Goal: Communication & Community: Answer question/provide support

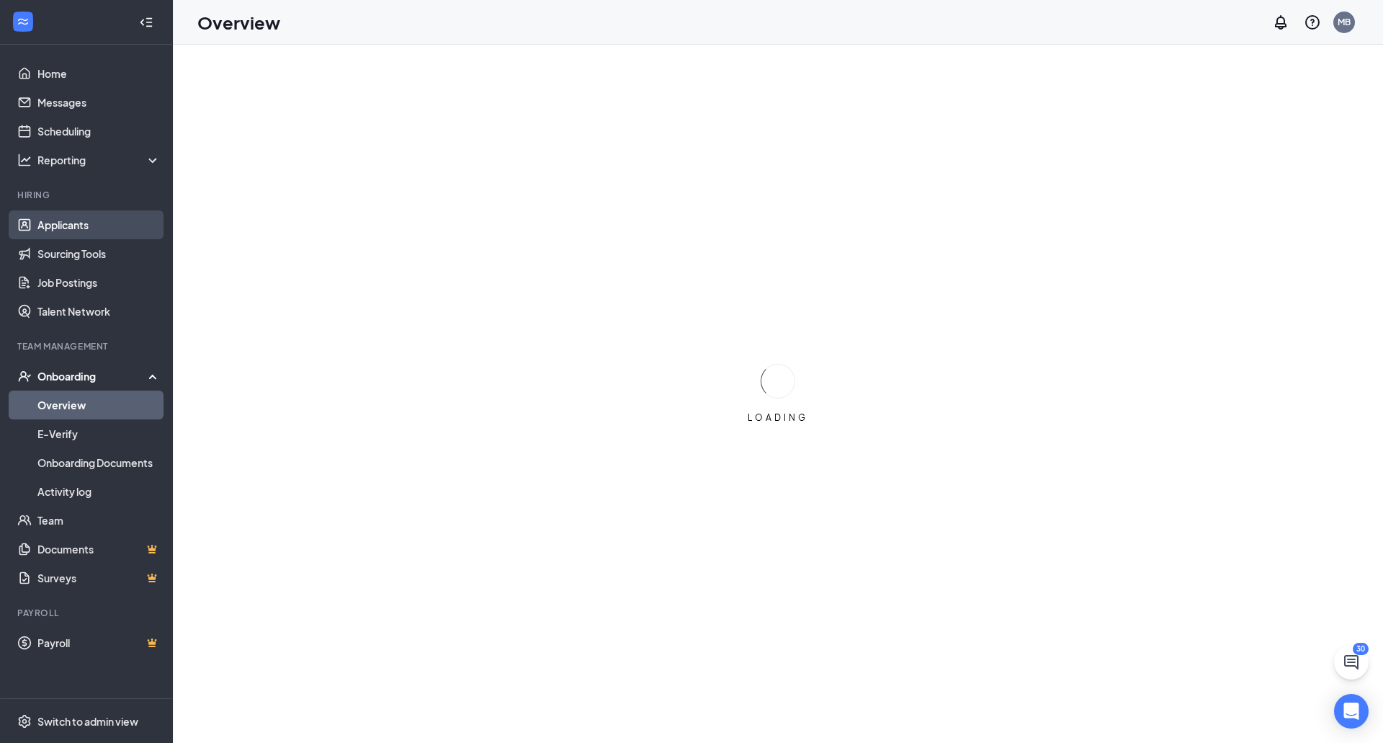
click at [106, 229] on link "Applicants" at bounding box center [98, 224] width 123 height 29
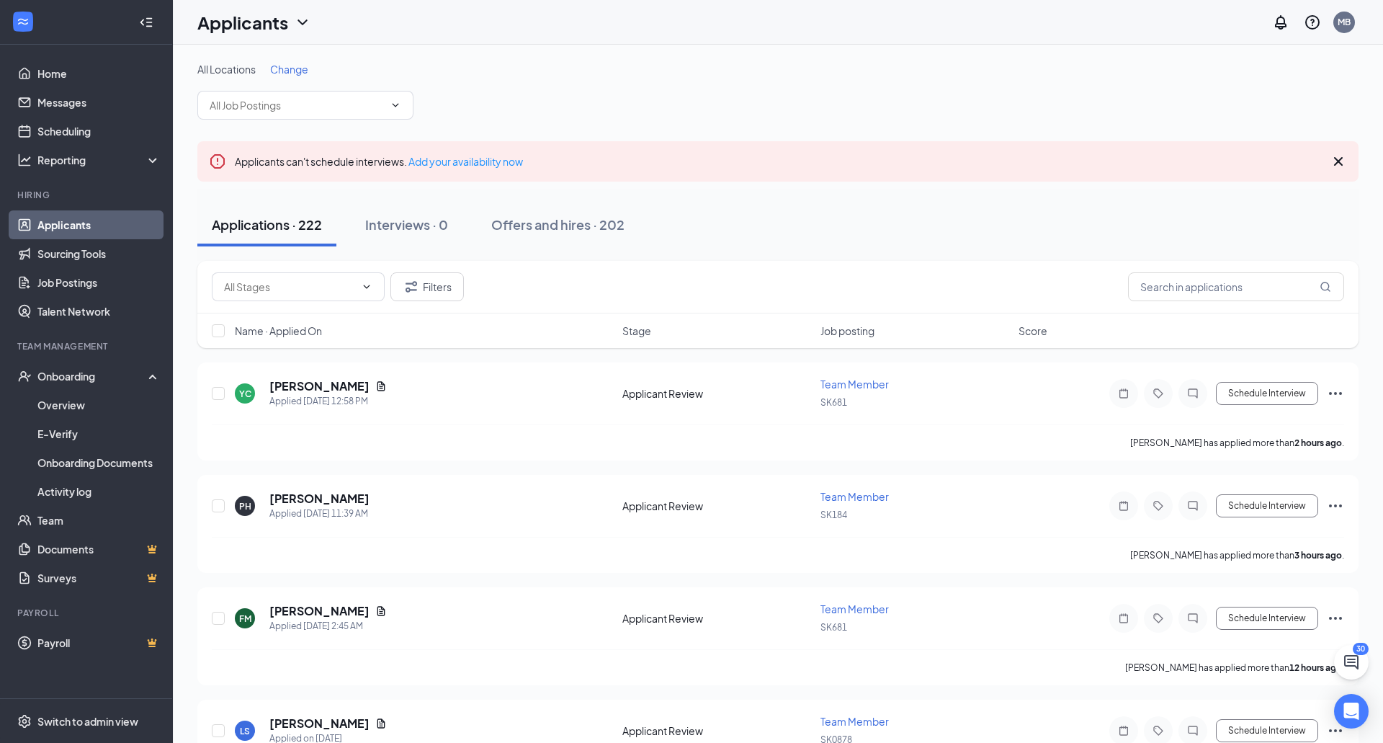
click at [326, 78] on div "All Locations Change" at bounding box center [777, 91] width 1161 height 58
click at [331, 86] on div "All Locations Change" at bounding box center [777, 91] width 1161 height 58
click at [341, 104] on input "text" at bounding box center [297, 105] width 174 height 16
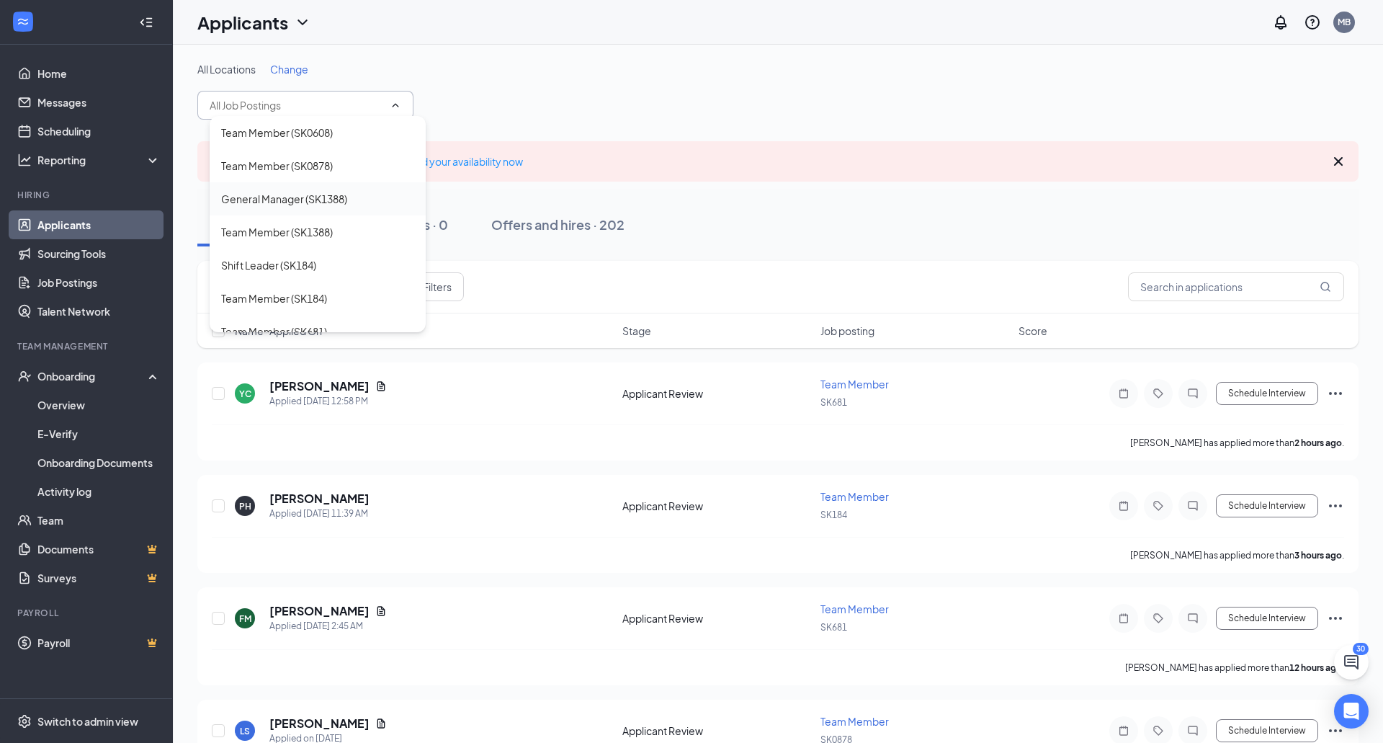
click at [359, 187] on div "General Manager (SK1388)" at bounding box center [318, 198] width 216 height 33
type input "General Manager (SK1388)"
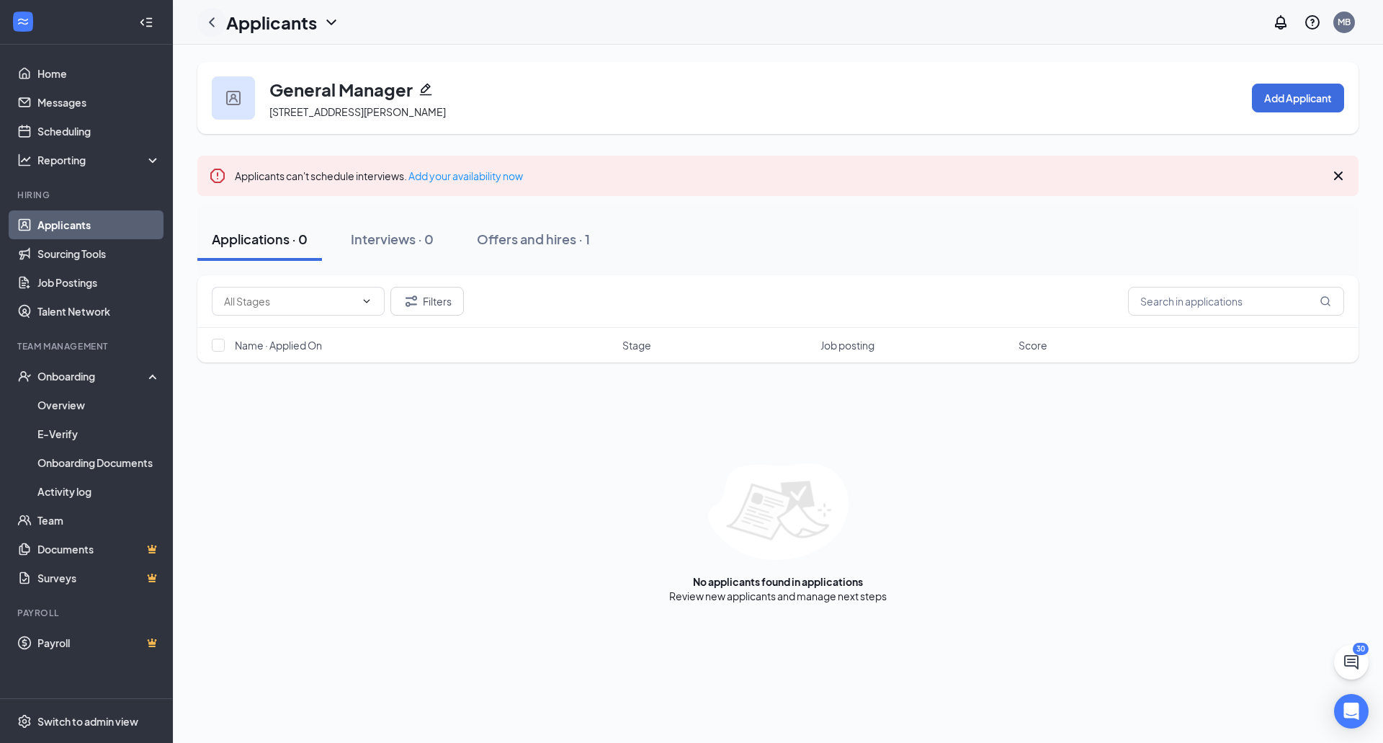
click at [212, 14] on icon "ChevronLeft" at bounding box center [211, 22] width 17 height 17
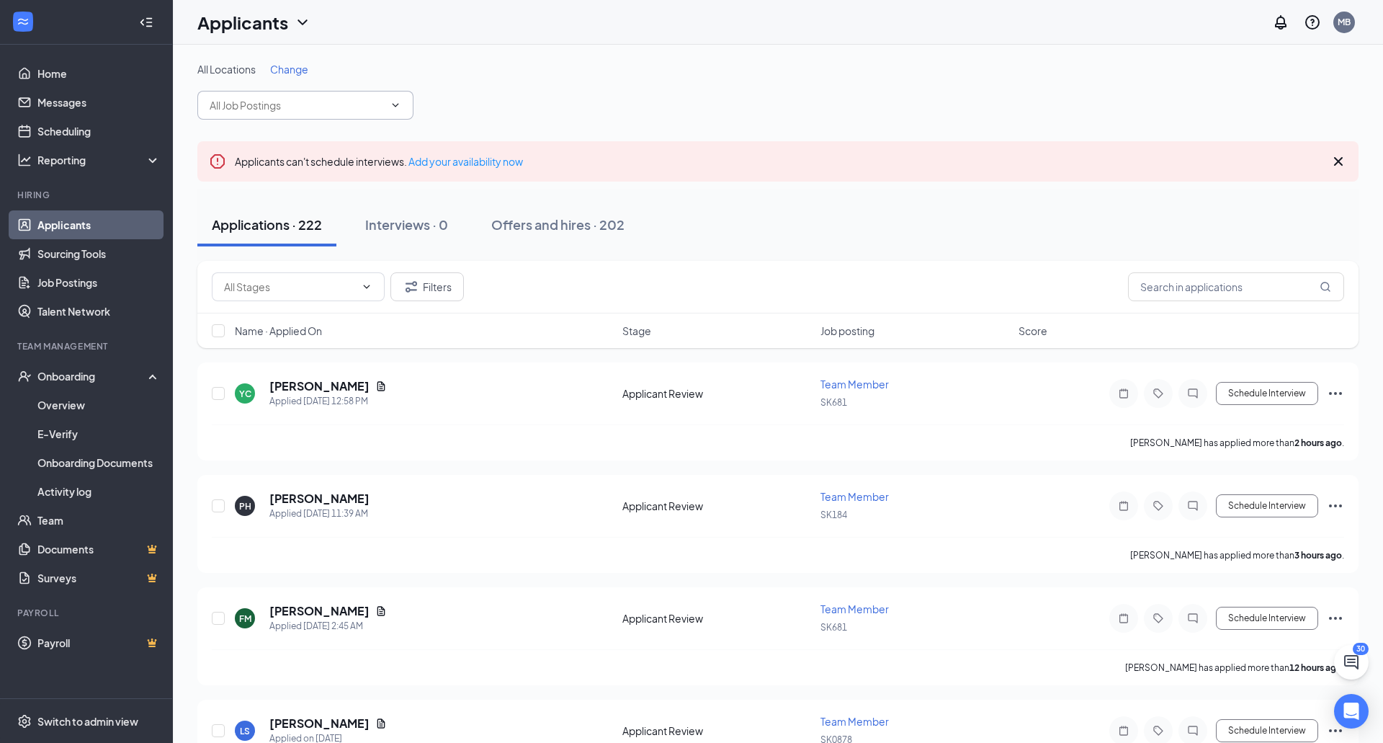
click at [263, 107] on input "text" at bounding box center [297, 105] width 174 height 16
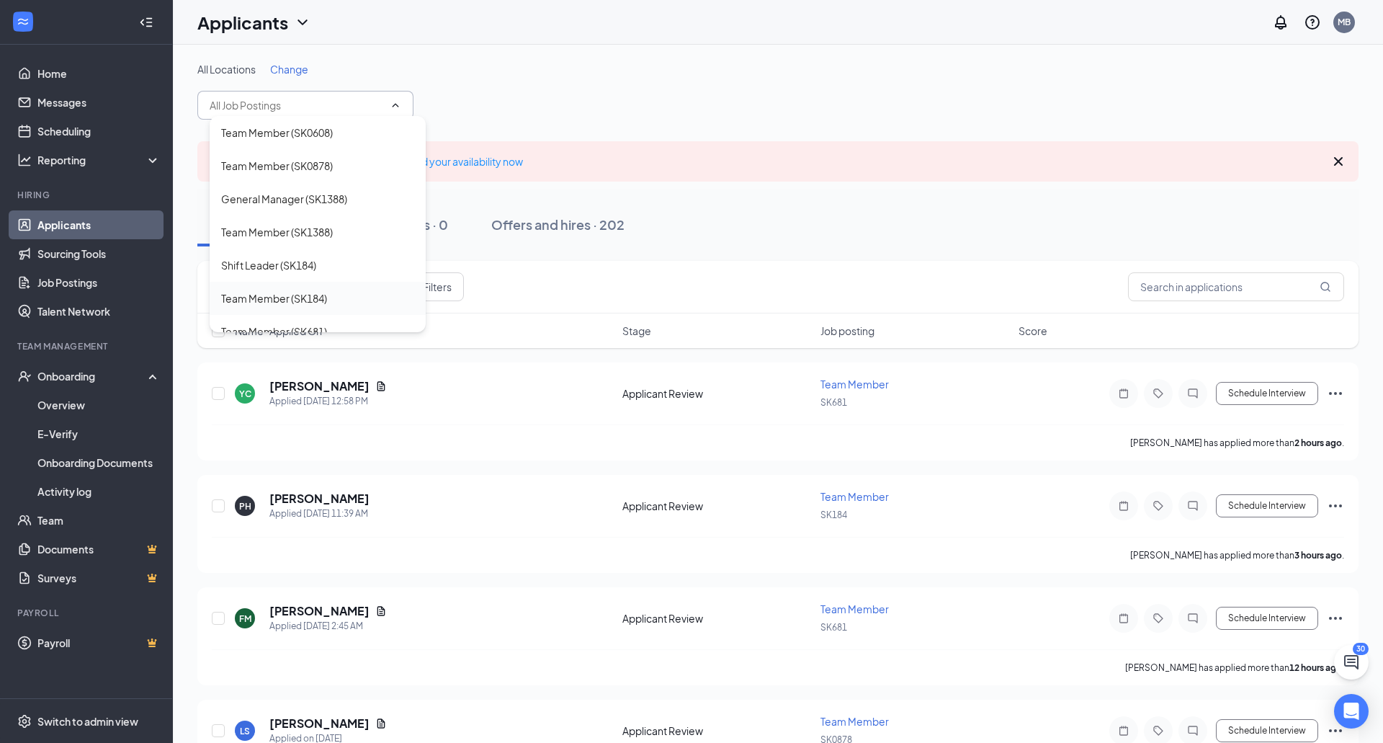
scroll to position [16, 0]
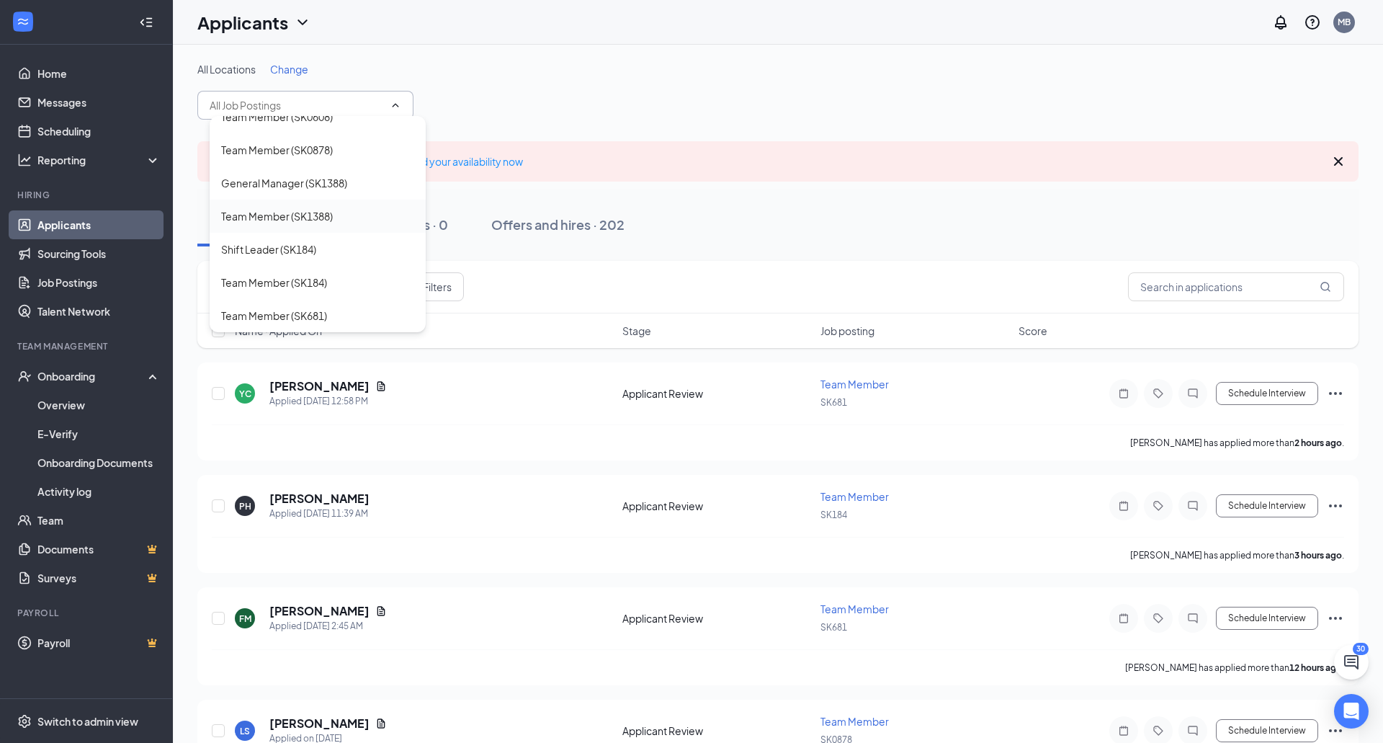
click at [346, 208] on div "Team Member (SK1388)" at bounding box center [317, 216] width 193 height 16
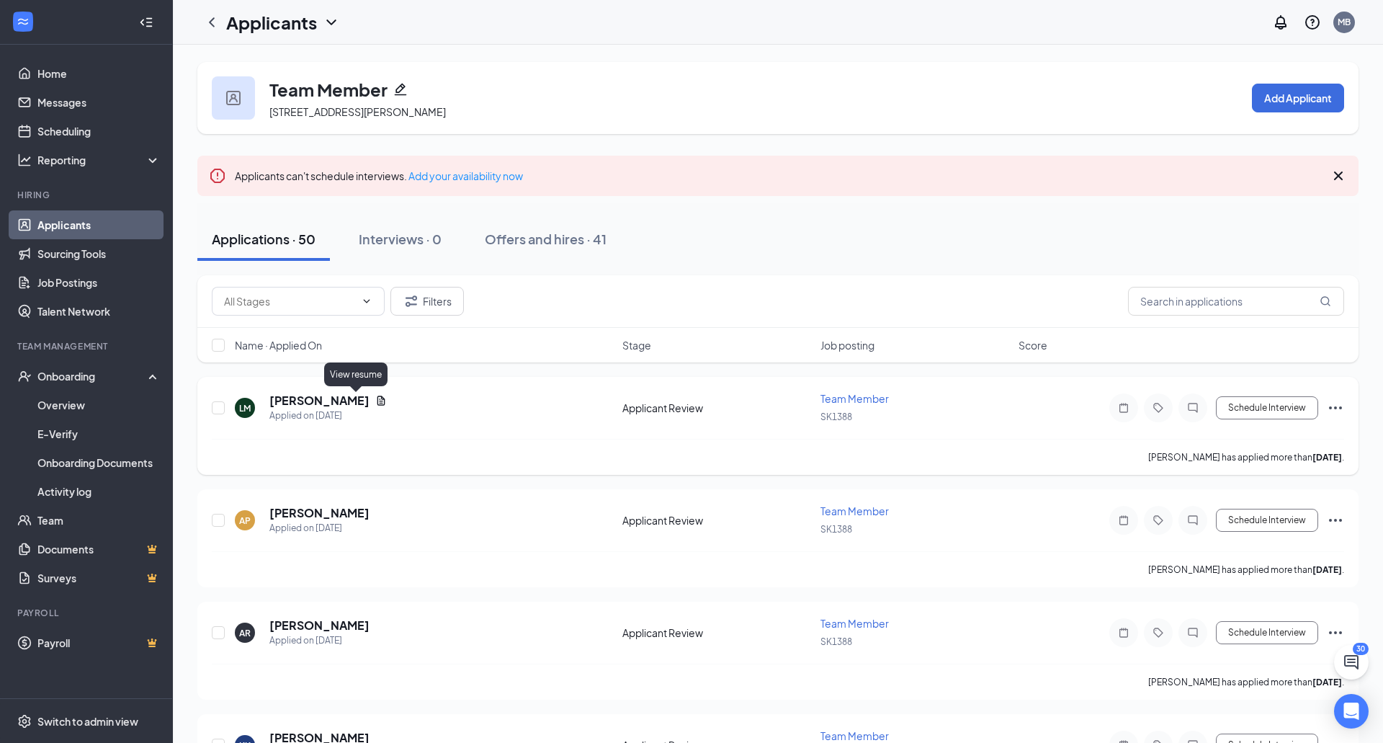
click at [377, 398] on icon "Document" at bounding box center [381, 399] width 8 height 9
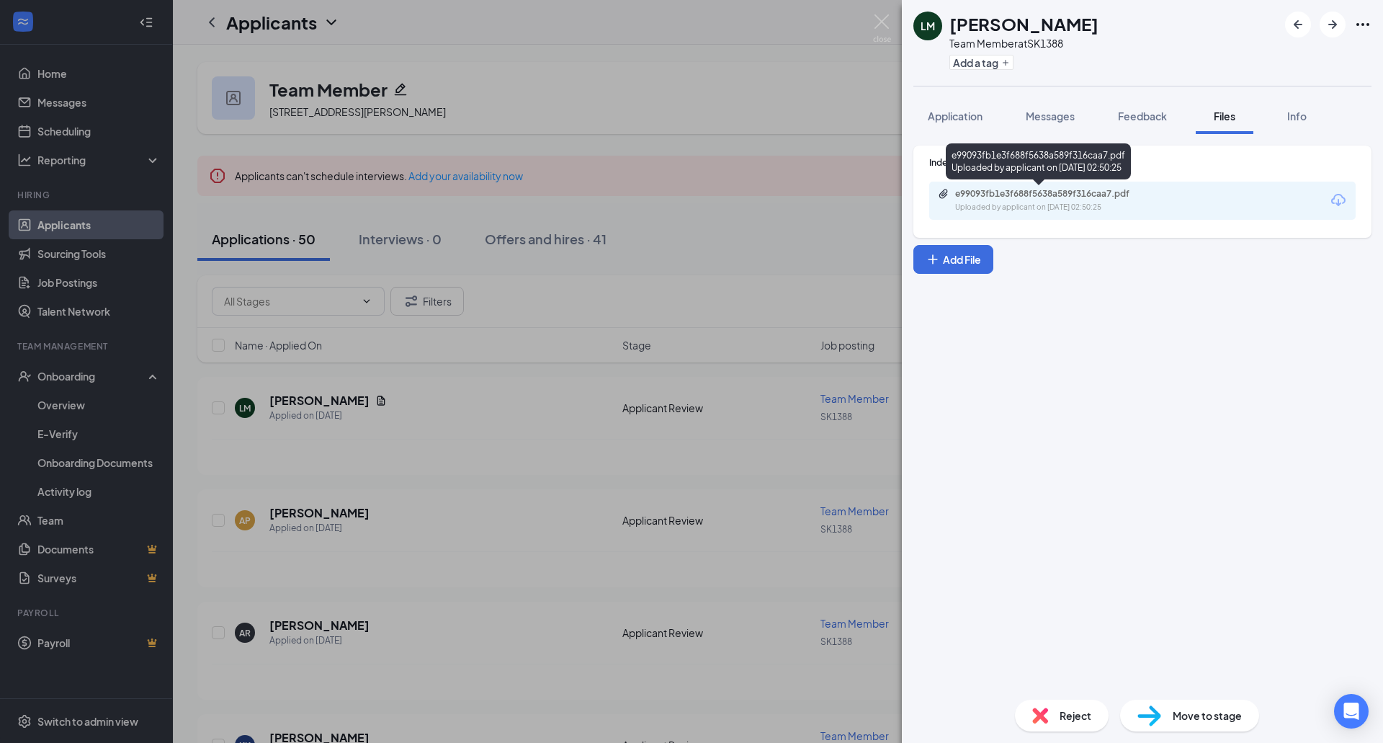
click at [1102, 208] on div "Uploaded by applicant on [DATE] 02:50:25" at bounding box center [1063, 208] width 216 height 12
click at [1068, 702] on div "Reject" at bounding box center [1062, 715] width 94 height 32
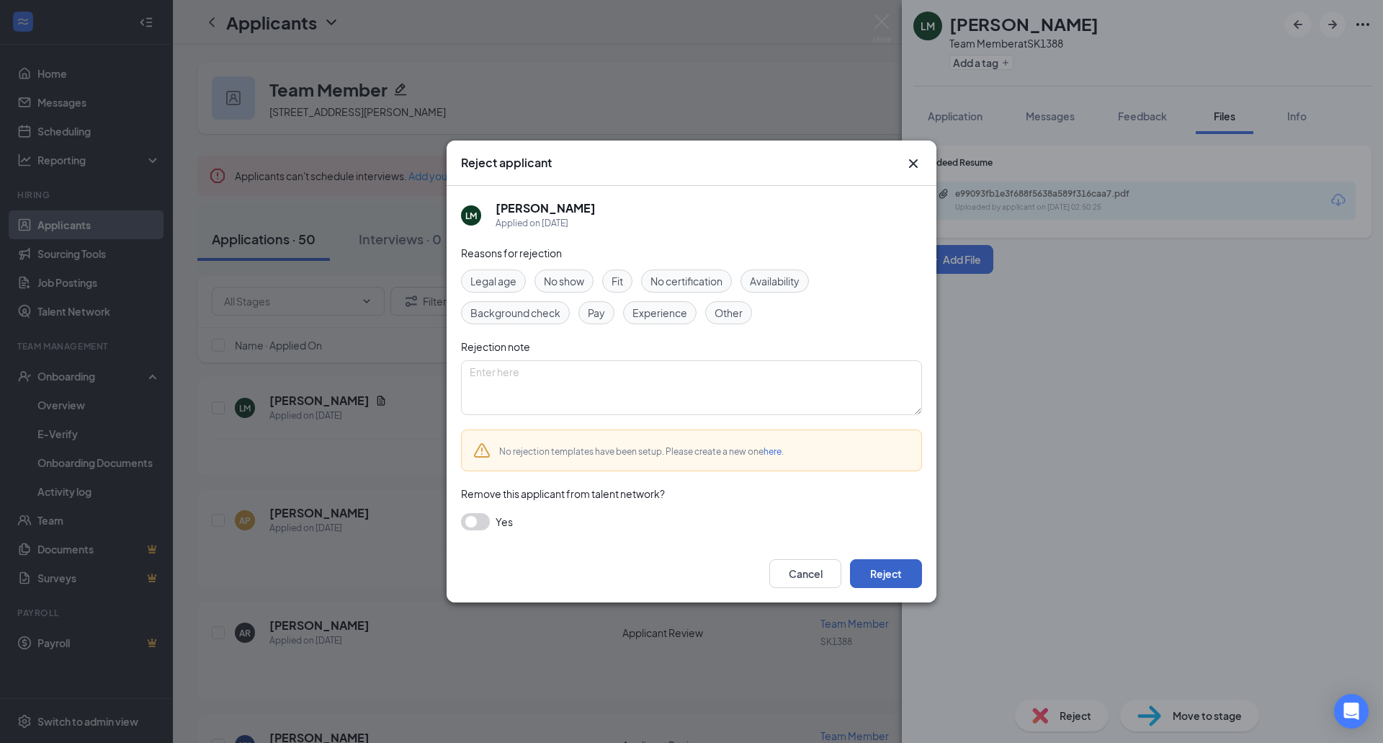
click at [867, 562] on button "Reject" at bounding box center [886, 573] width 72 height 29
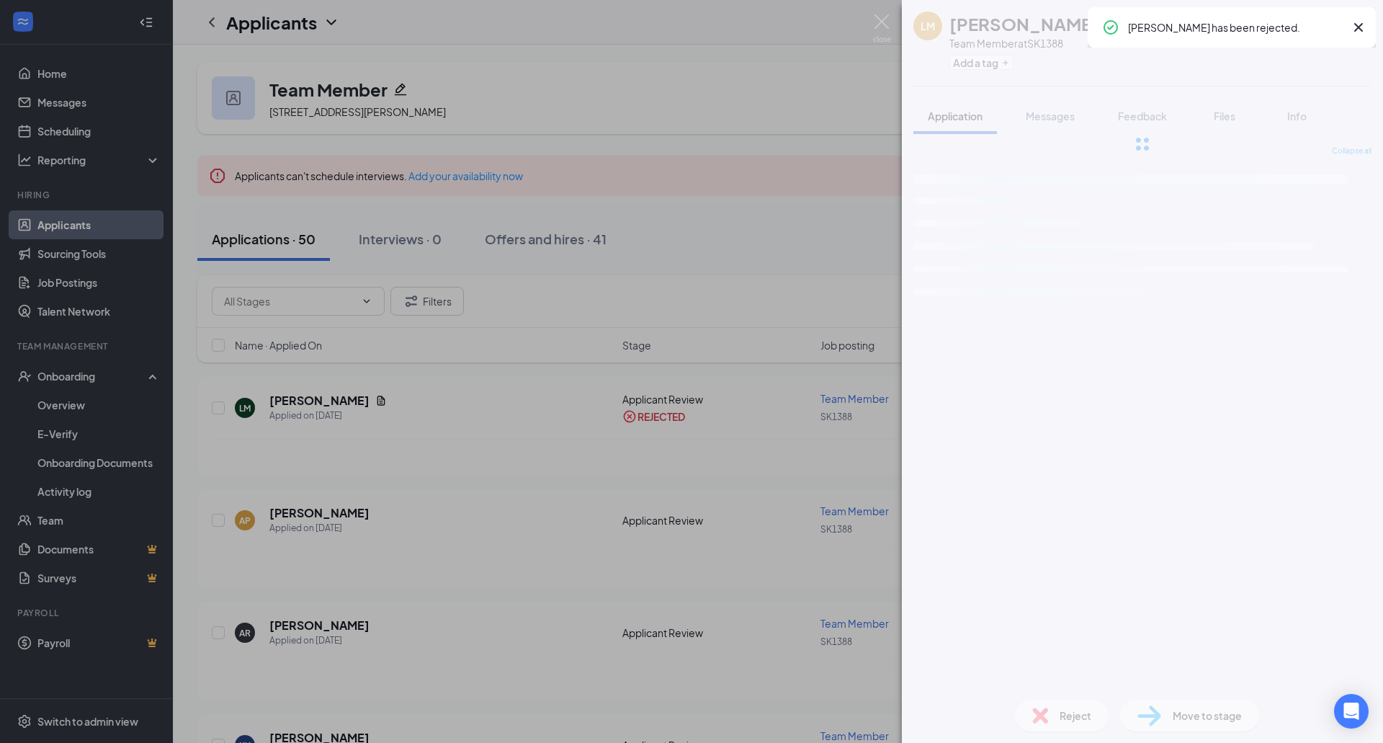
click at [722, 482] on div "[PERSON_NAME] Team Member at SK1388 Add a tag Application Messages Feedback Fil…" at bounding box center [691, 371] width 1383 height 743
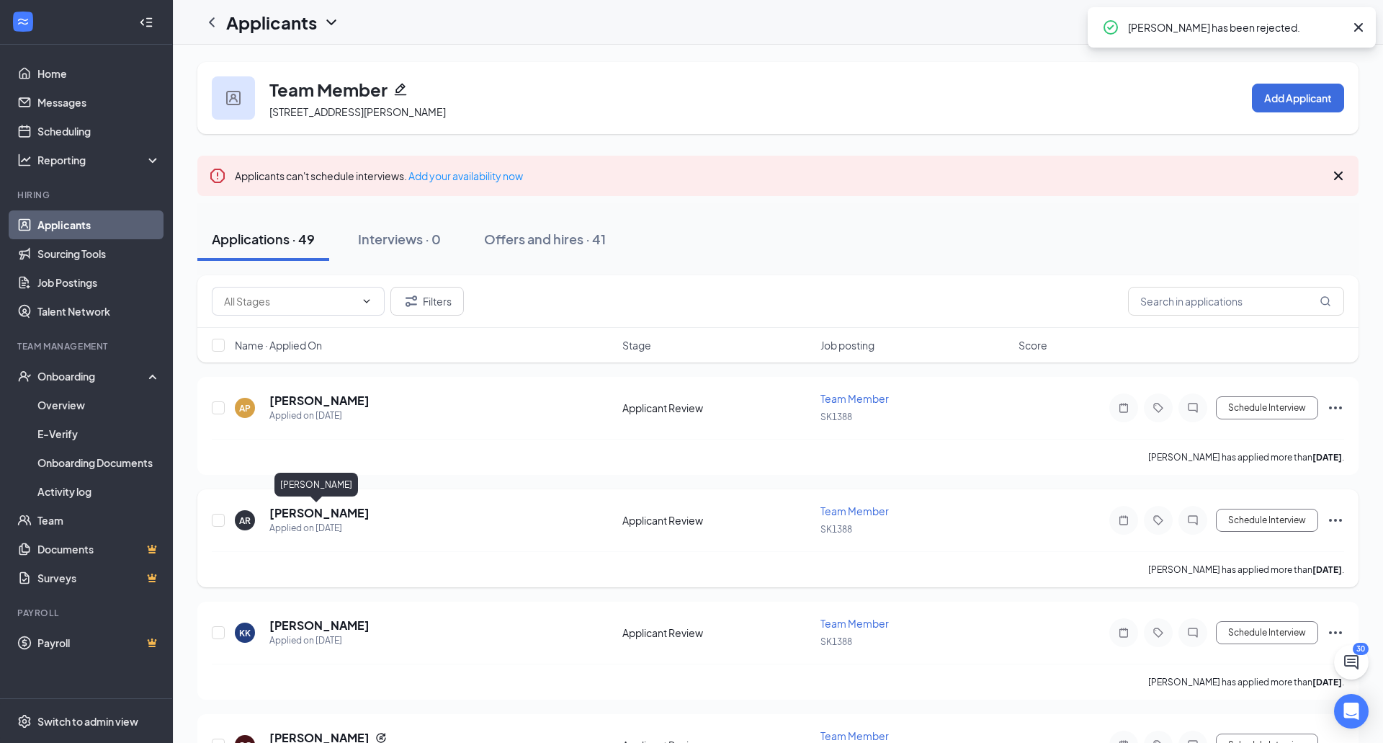
click at [339, 506] on h5 "[PERSON_NAME]" at bounding box center [319, 513] width 100 height 16
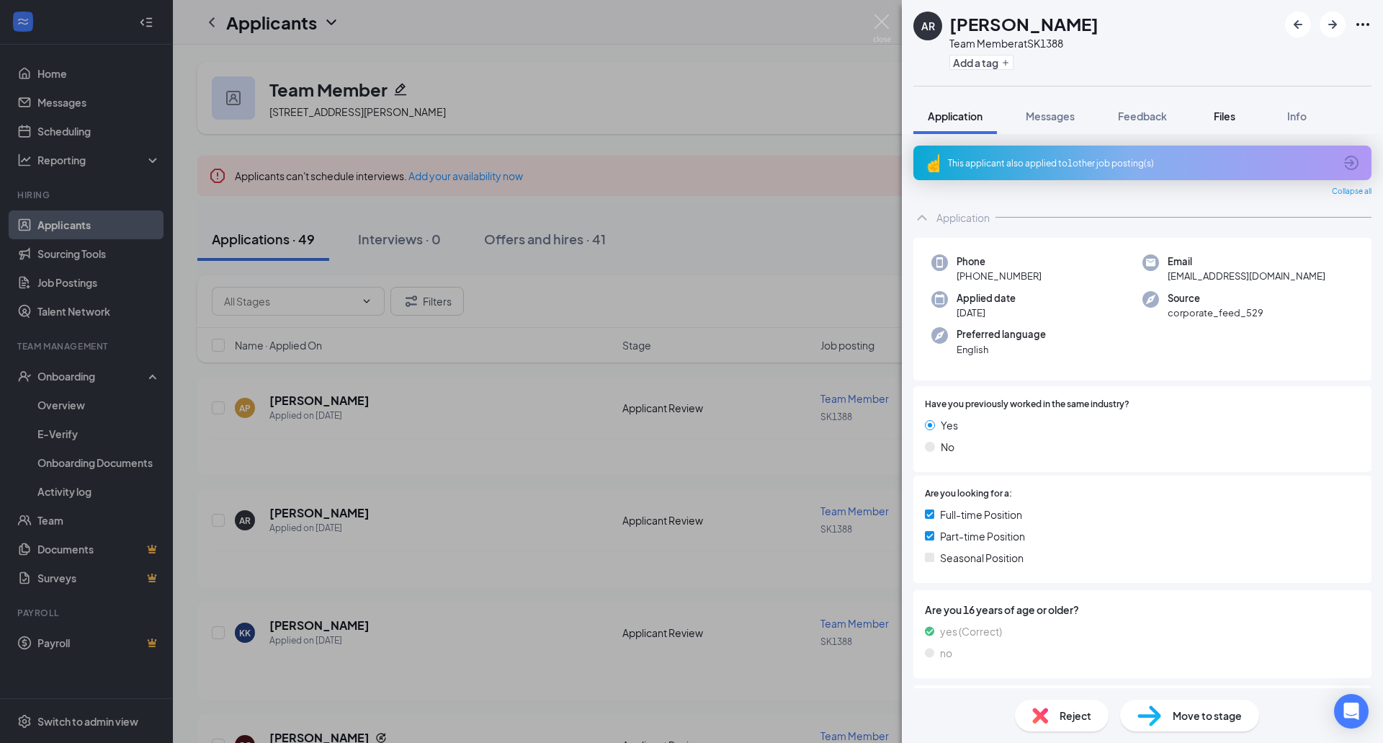
click at [1229, 105] on button "Files" at bounding box center [1225, 116] width 58 height 36
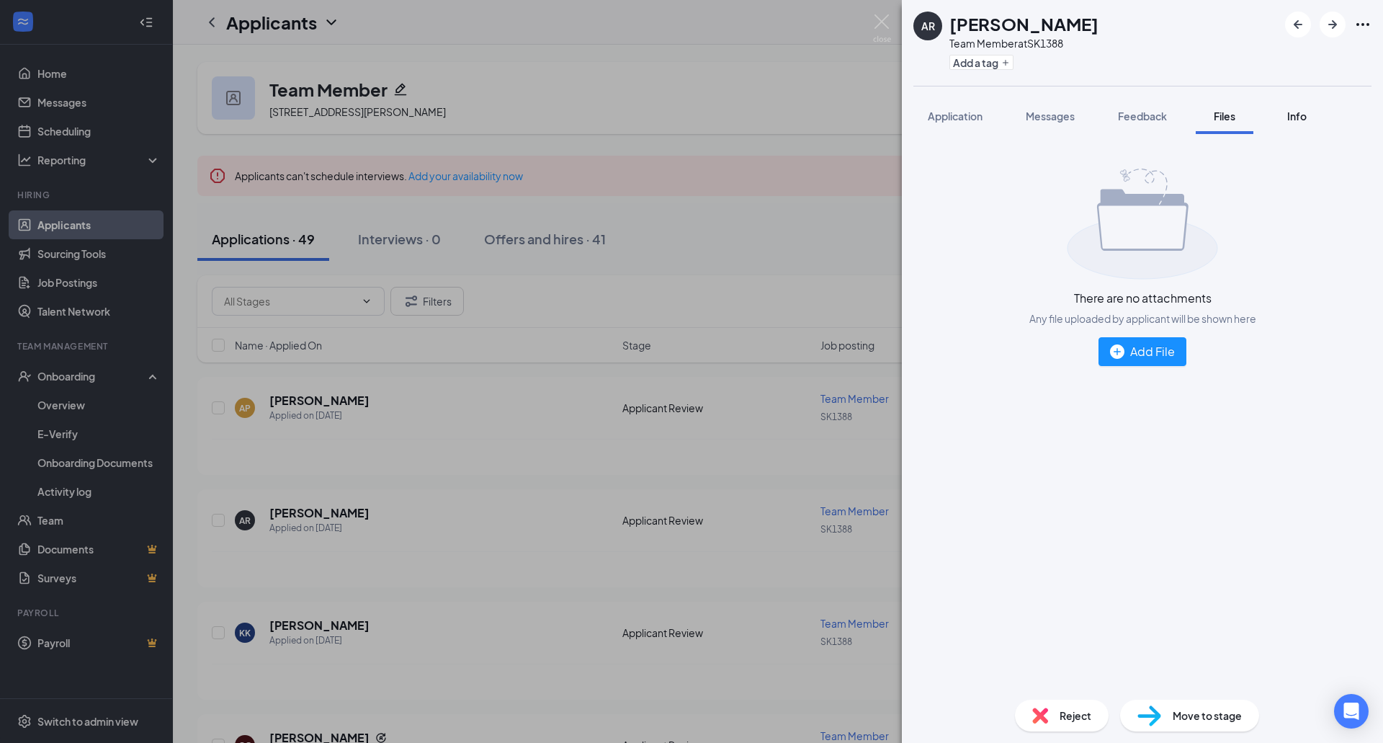
click at [1279, 122] on button "Info" at bounding box center [1297, 116] width 58 height 36
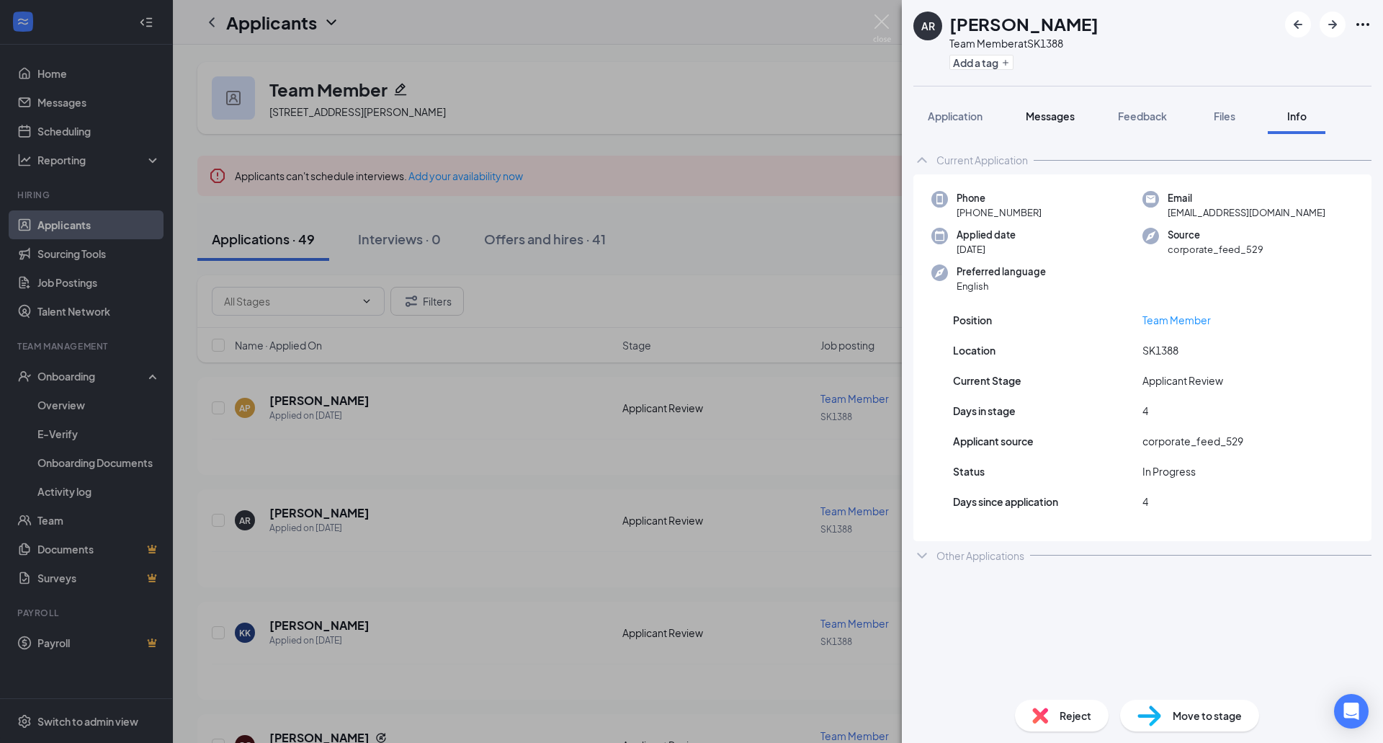
click at [1052, 130] on button "Messages" at bounding box center [1050, 116] width 78 height 36
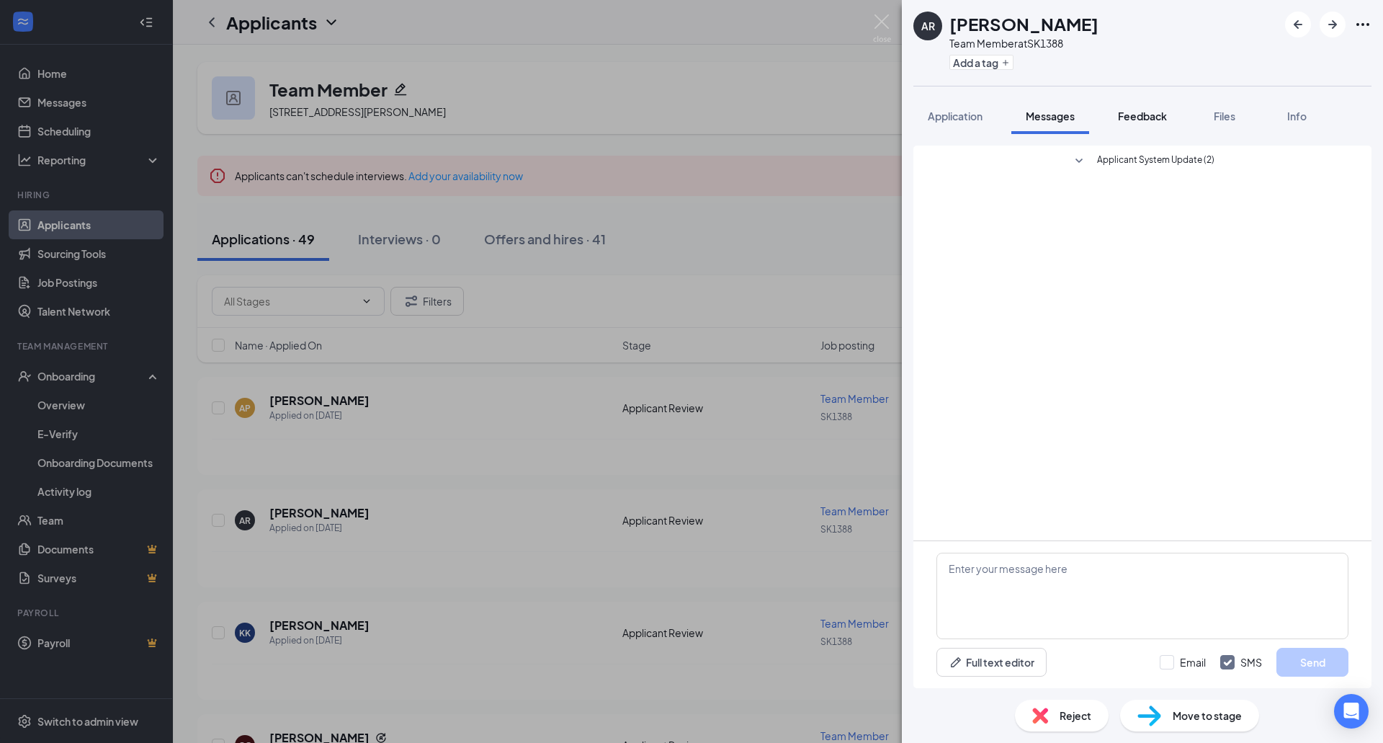
click at [1120, 125] on button "Feedback" at bounding box center [1143, 116] width 78 height 36
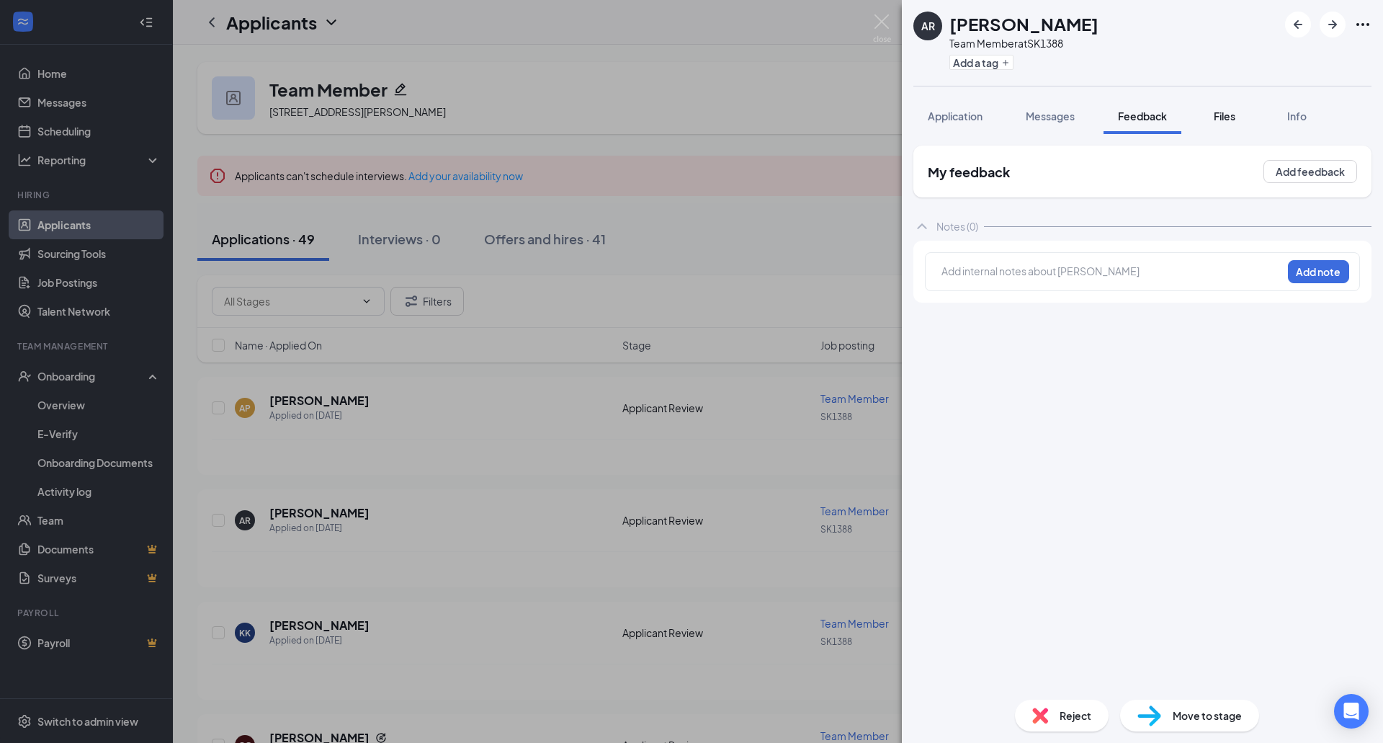
click at [1227, 125] on button "Files" at bounding box center [1225, 116] width 58 height 36
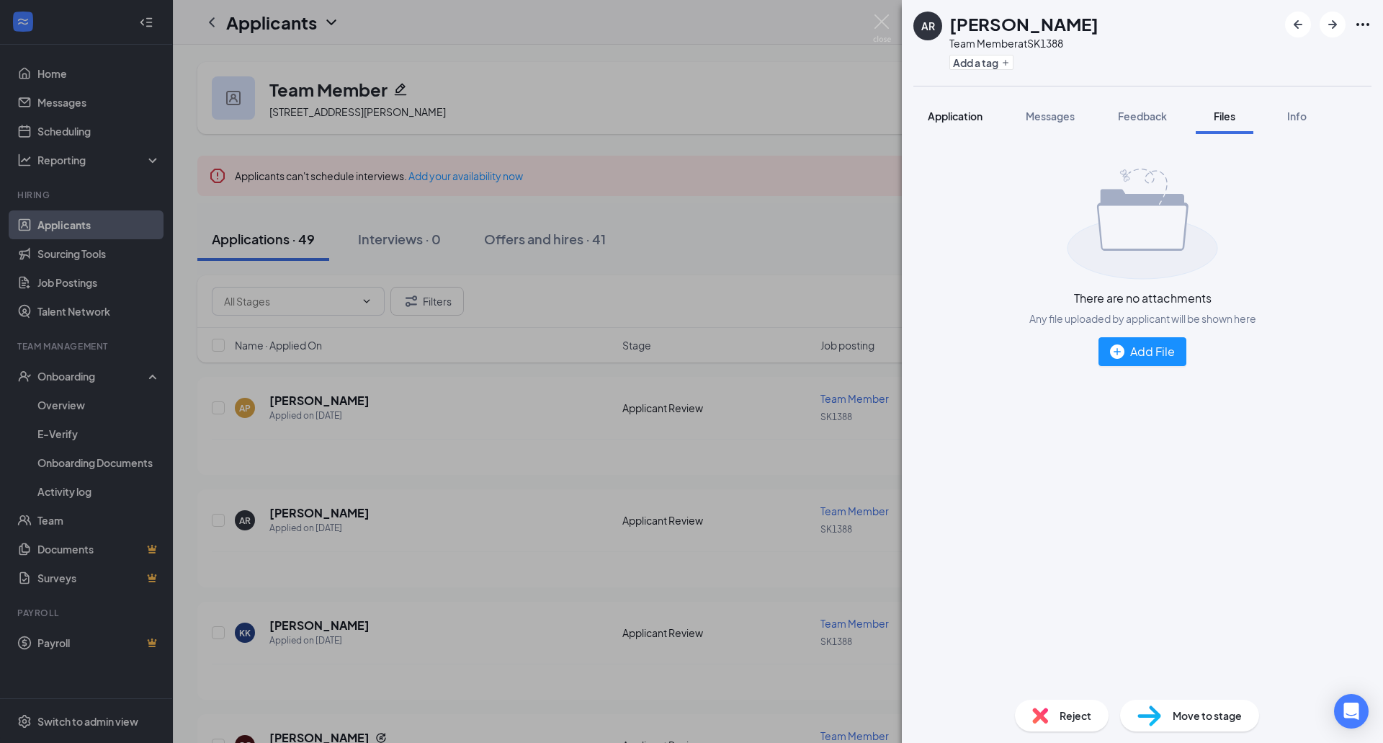
click at [957, 109] on span "Application" at bounding box center [955, 115] width 55 height 13
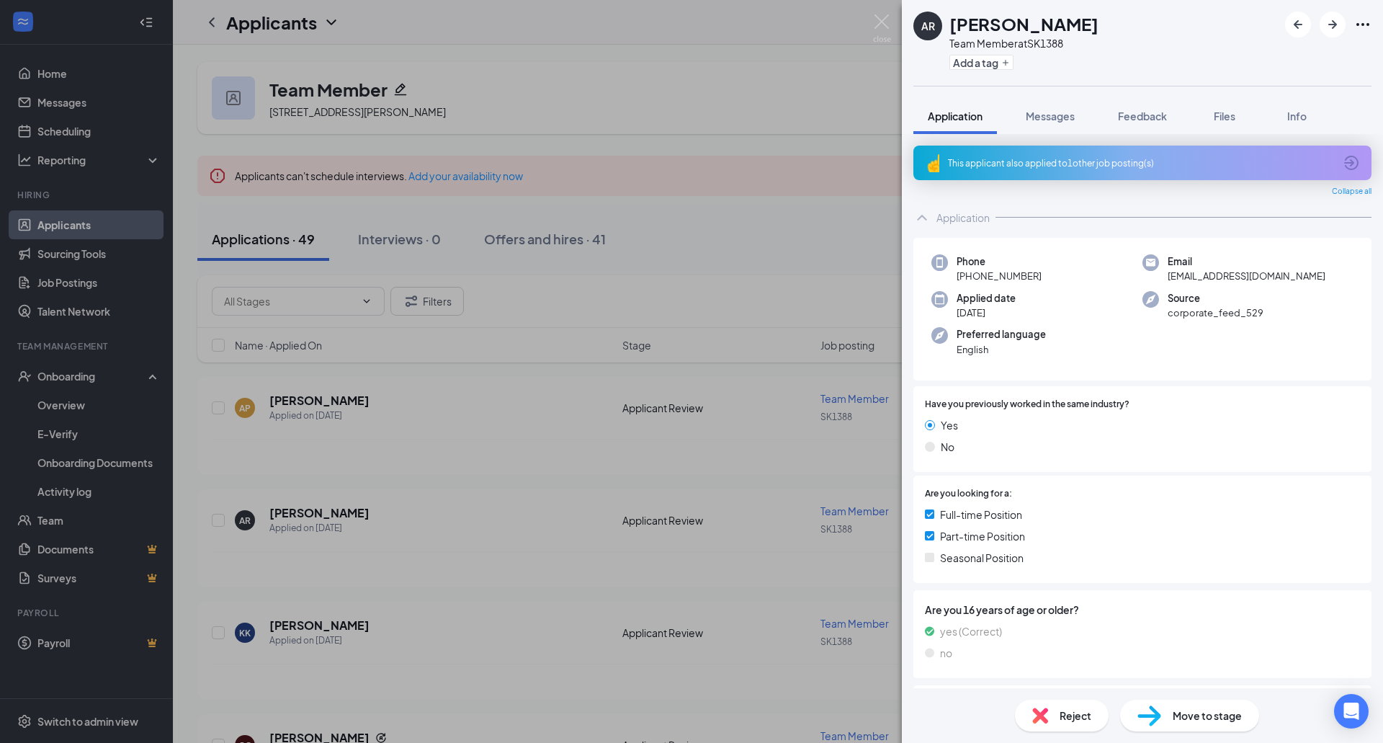
click at [1026, 173] on div "This applicant also applied to 1 other job posting(s)" at bounding box center [1142, 163] width 458 height 35
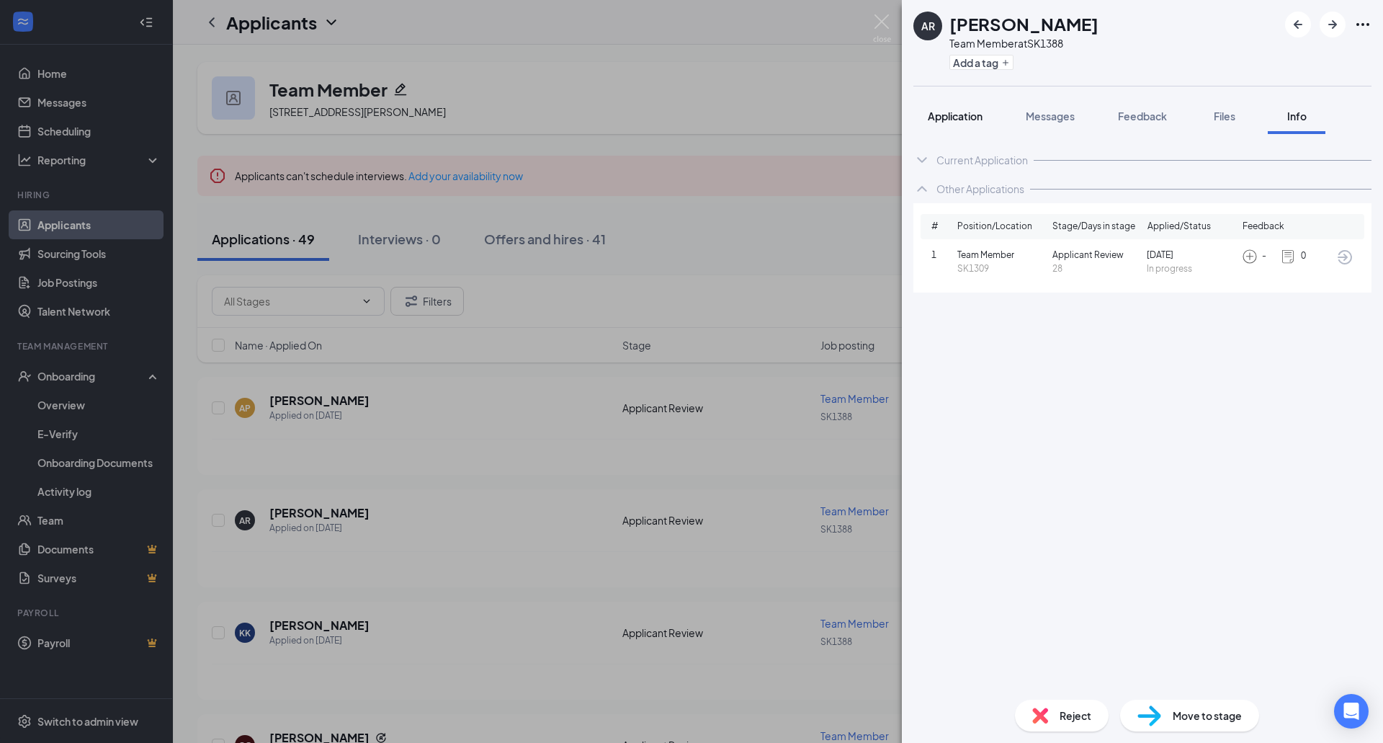
click at [949, 123] on button "Application" at bounding box center [955, 116] width 84 height 36
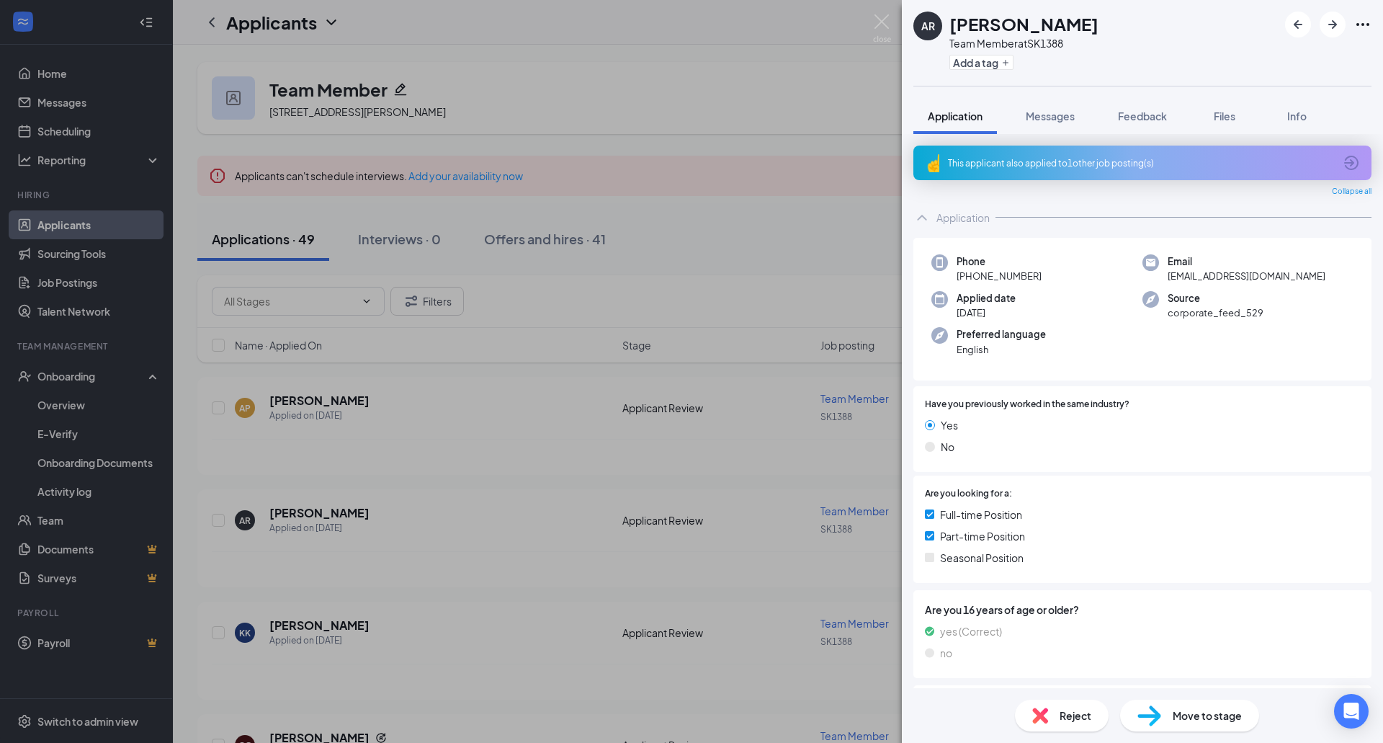
click at [802, 272] on div "AR [PERSON_NAME] Team Member at SK1388 Add a tag Application Messages Feedback …" at bounding box center [691, 371] width 1383 height 743
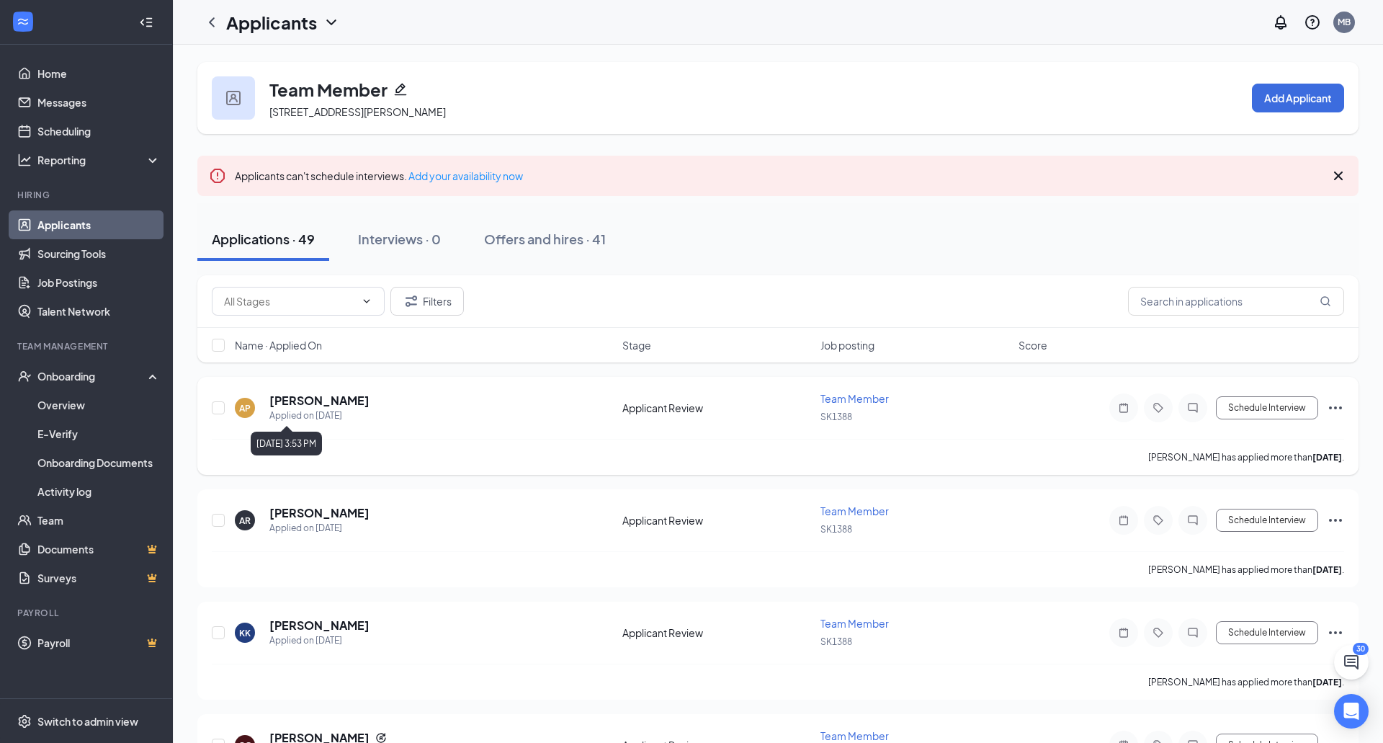
click at [346, 410] on div "Applied on [DATE]" at bounding box center [319, 415] width 100 height 14
click at [344, 408] on div "Applied on [DATE]" at bounding box center [319, 415] width 100 height 14
click at [339, 405] on h5 "[PERSON_NAME]" at bounding box center [319, 401] width 100 height 16
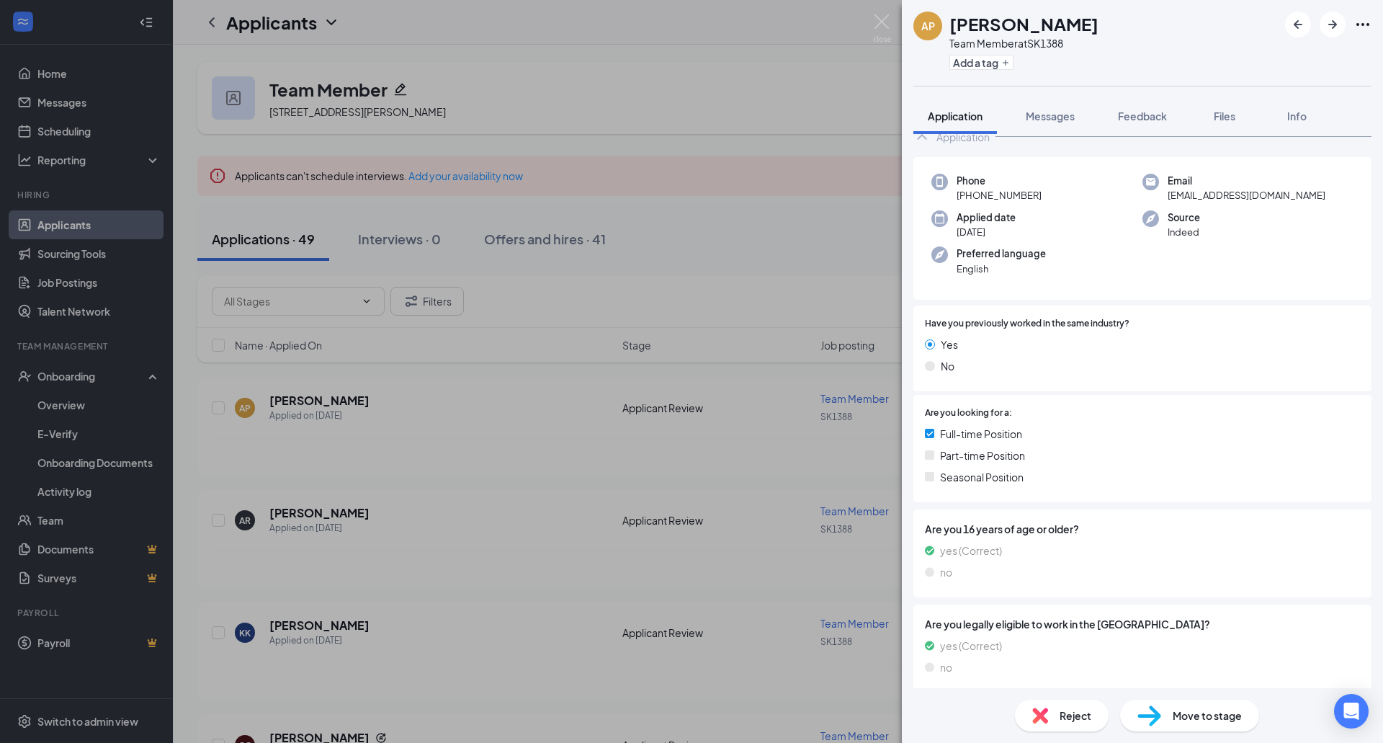
scroll to position [48, 0]
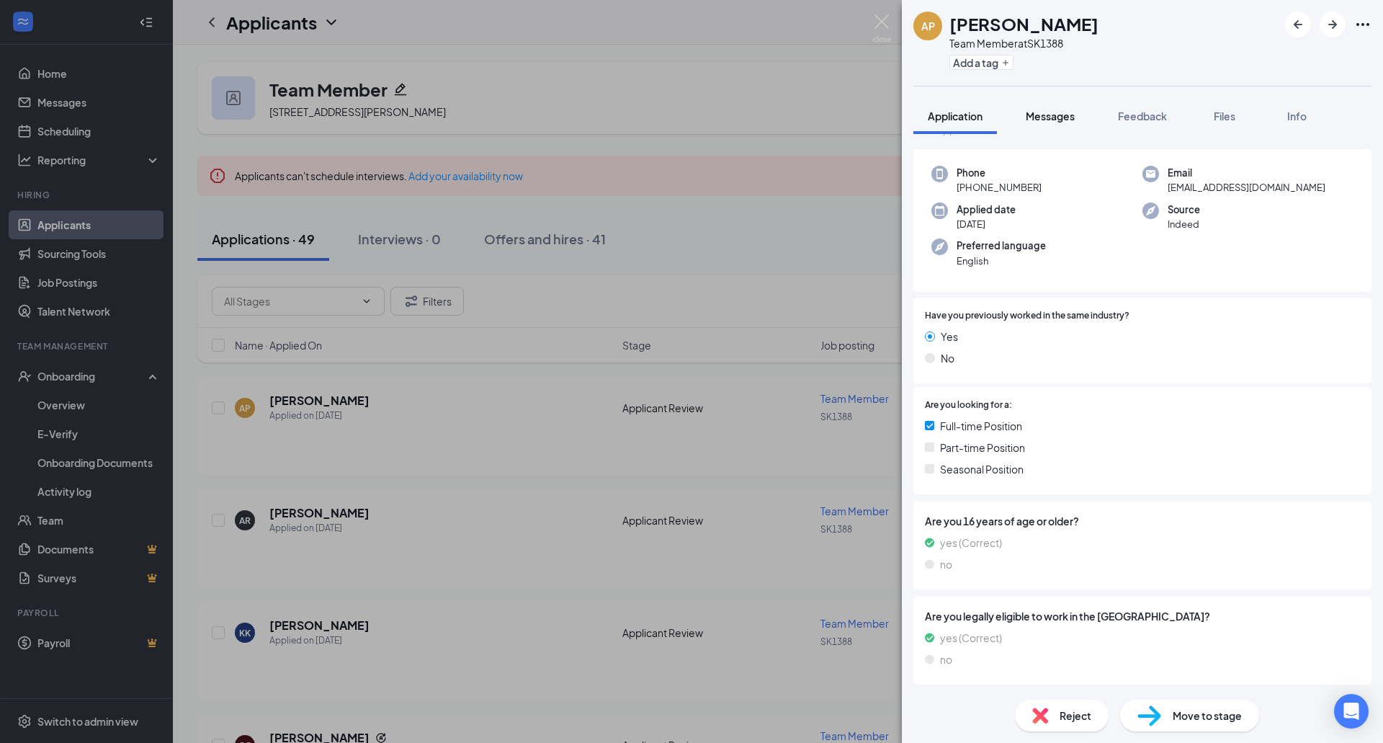
click at [1039, 99] on button "Messages" at bounding box center [1050, 116] width 78 height 36
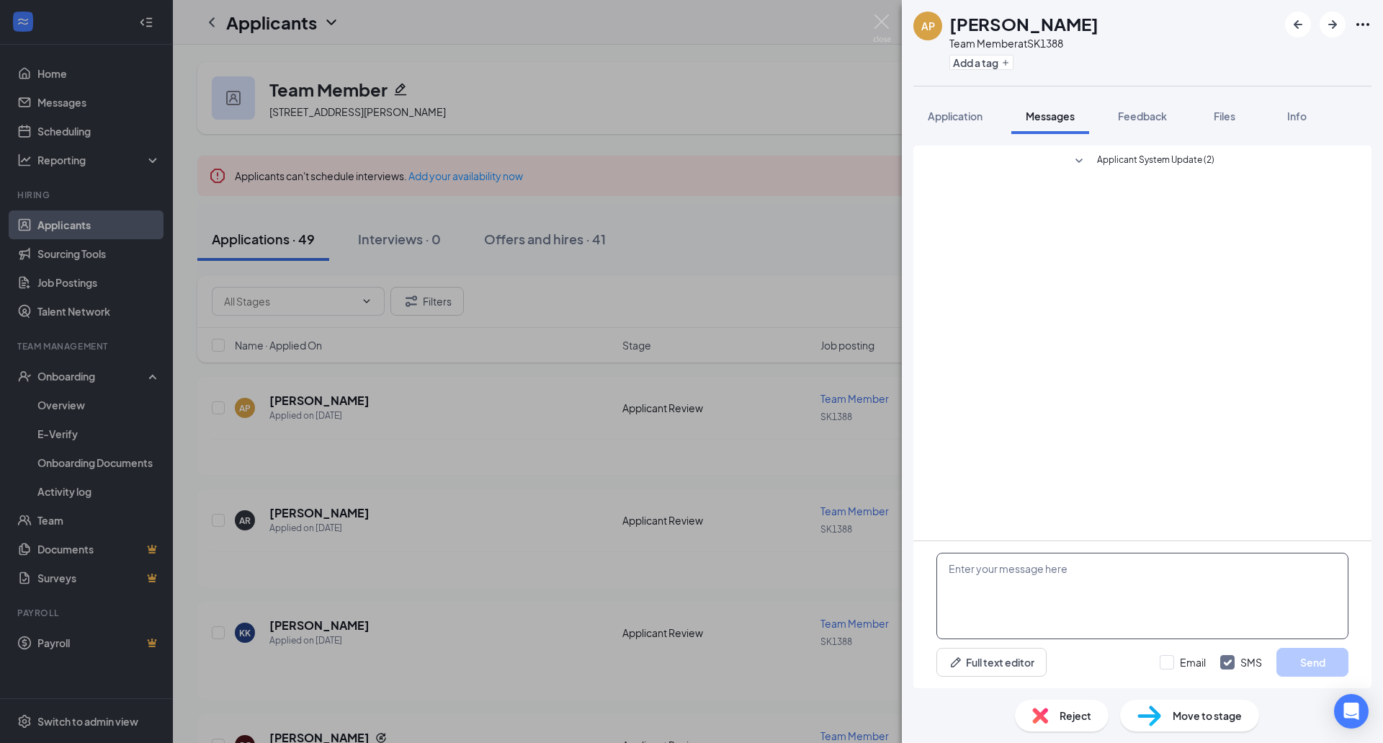
click at [1047, 580] on textarea at bounding box center [1142, 595] width 412 height 86
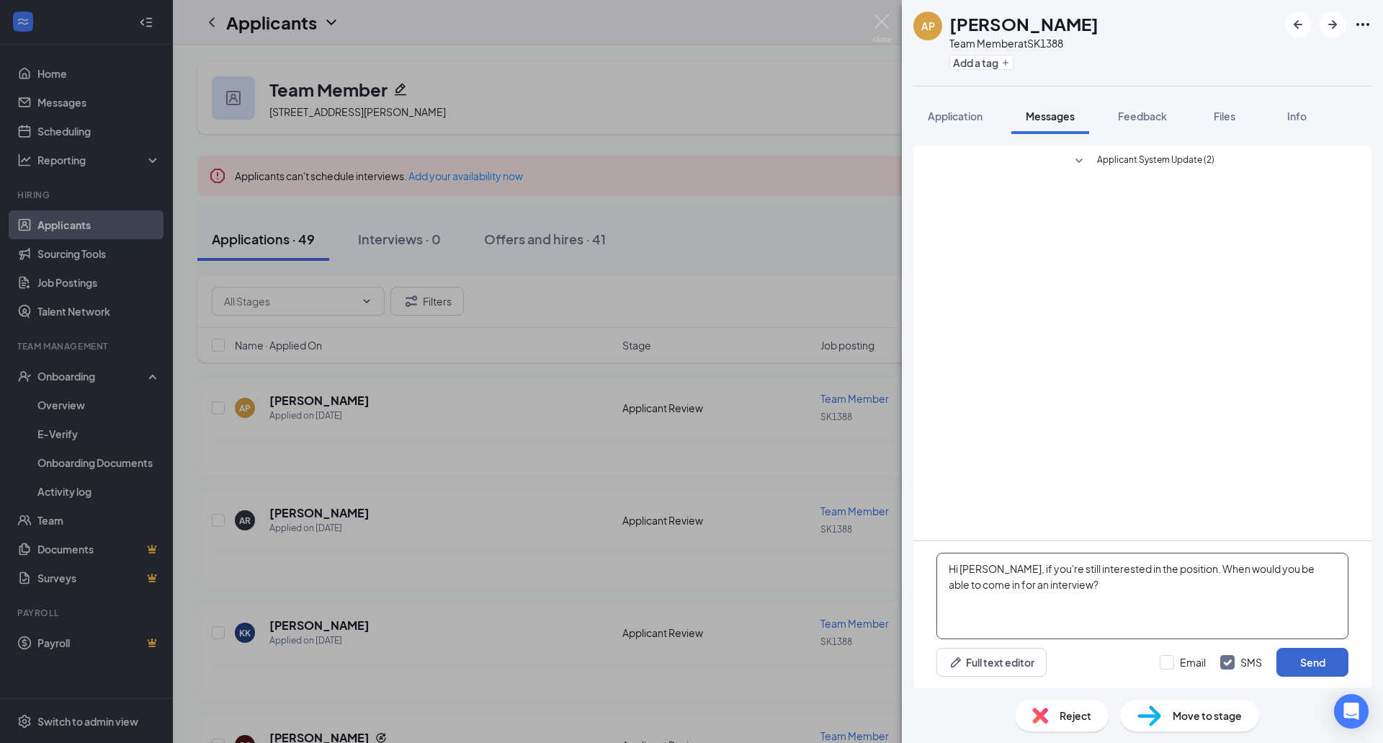
type textarea "Hi [PERSON_NAME], if you're still interested in the position. When would you be…"
click at [1326, 656] on button "Send" at bounding box center [1312, 662] width 72 height 29
click at [731, 427] on div "AP [PERSON_NAME] Team Member at SK1388 Add a tag Application Messages Feedback …" at bounding box center [691, 371] width 1383 height 743
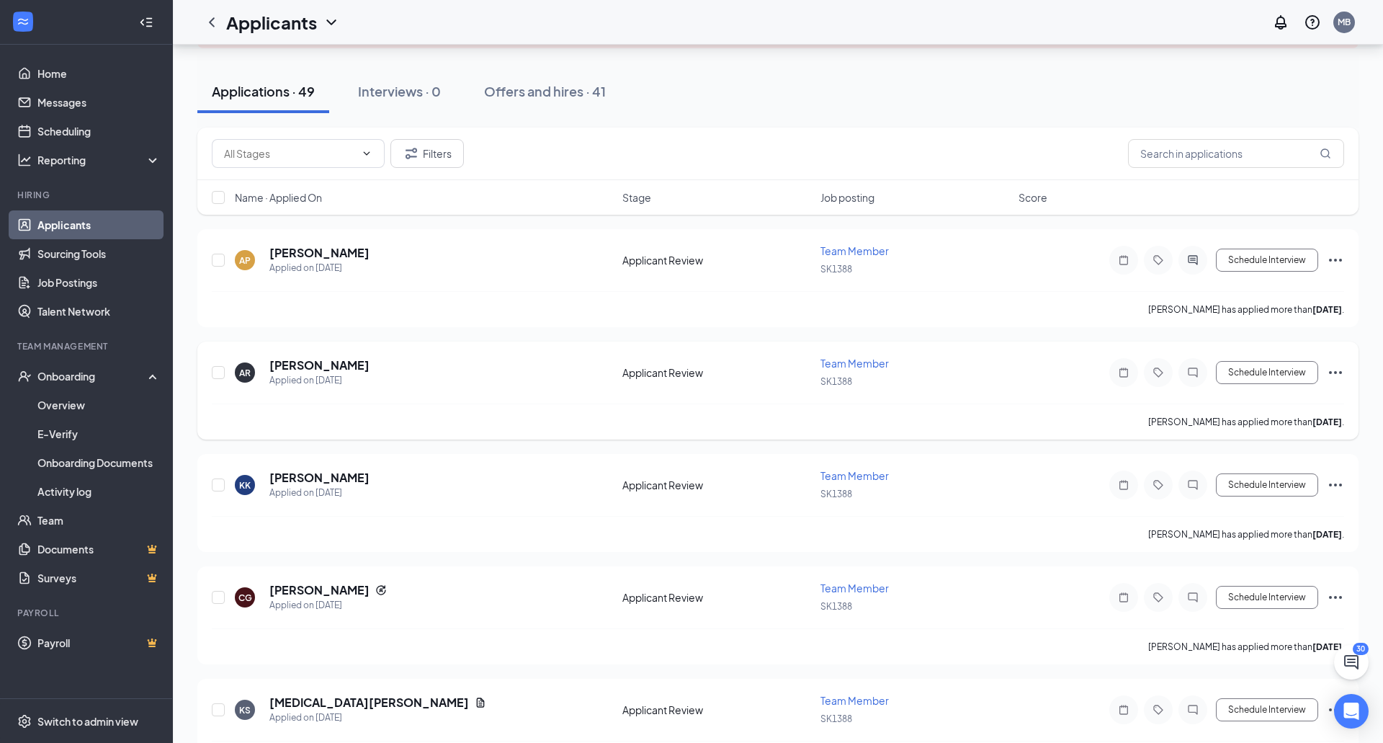
scroll to position [151, 0]
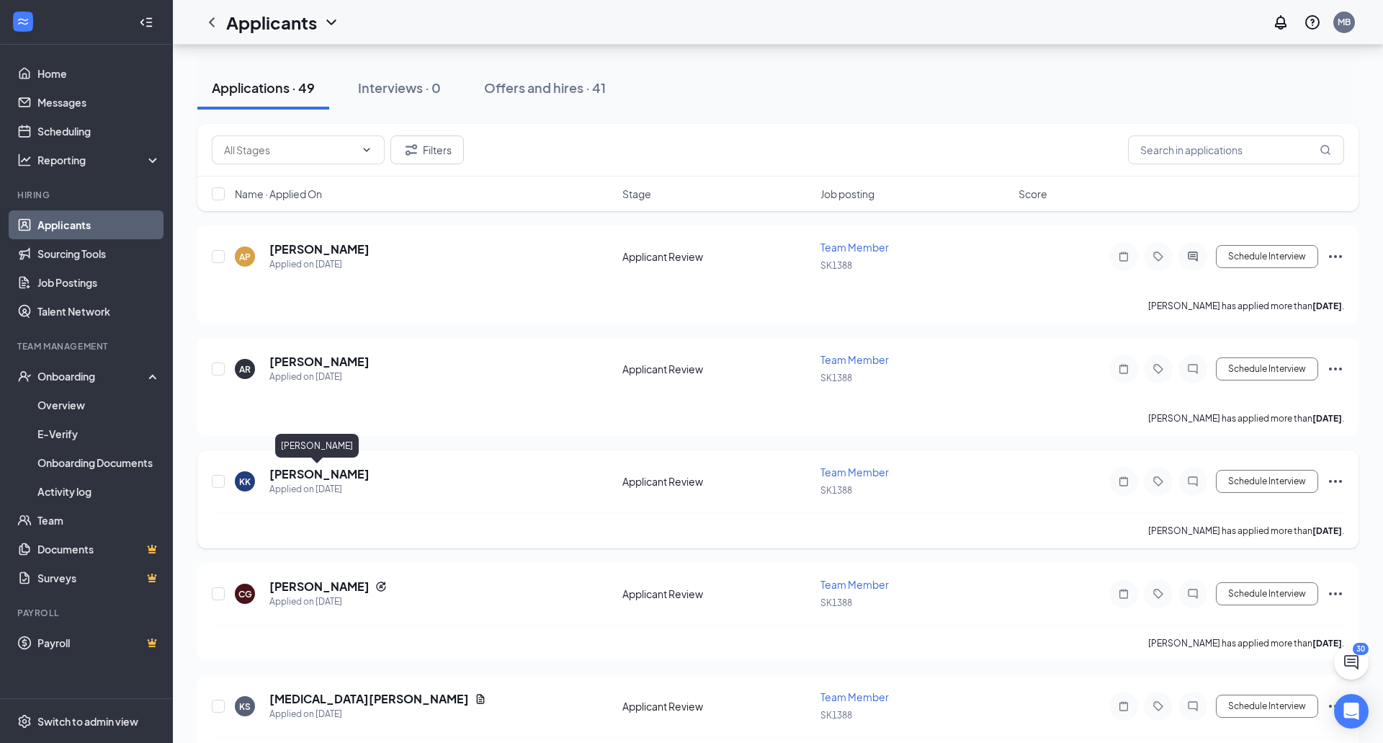
click at [332, 478] on h5 "[PERSON_NAME]" at bounding box center [319, 474] width 100 height 16
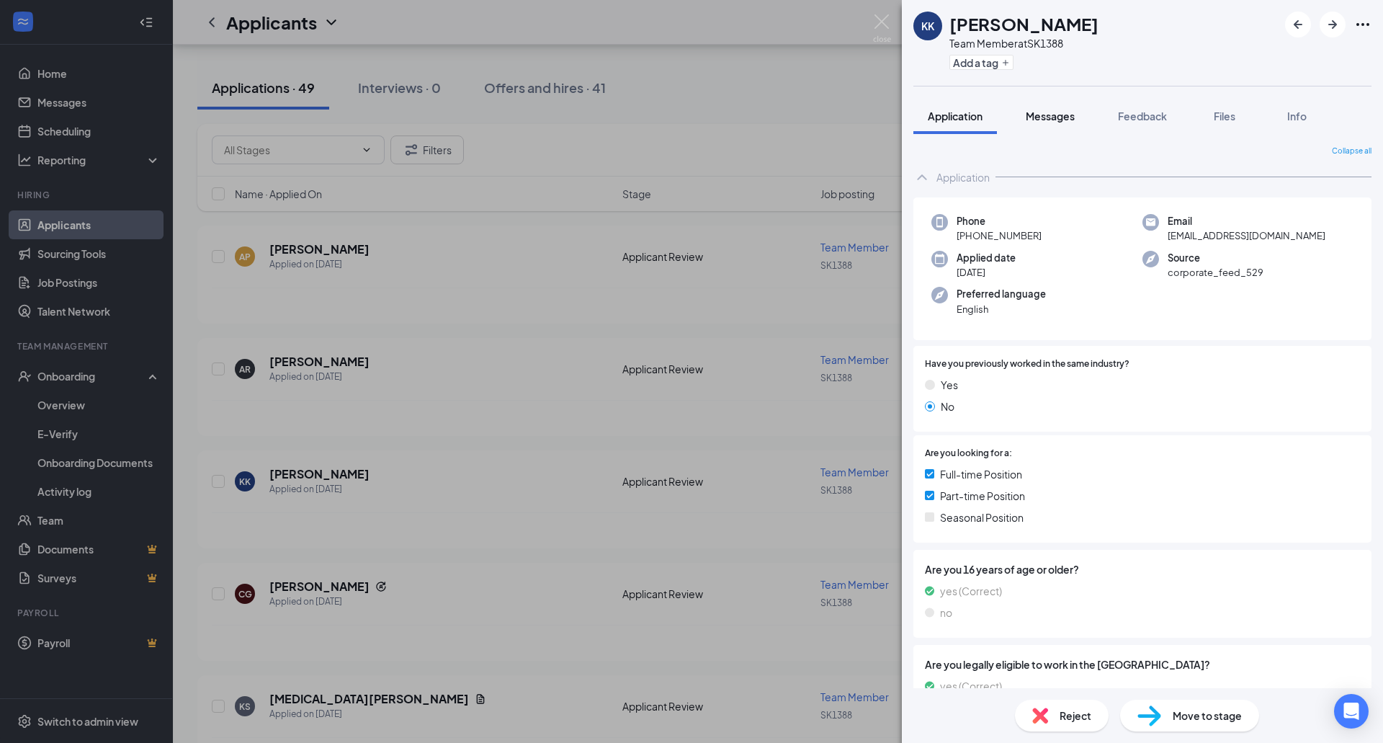
click at [1053, 100] on button "Messages" at bounding box center [1050, 116] width 78 height 36
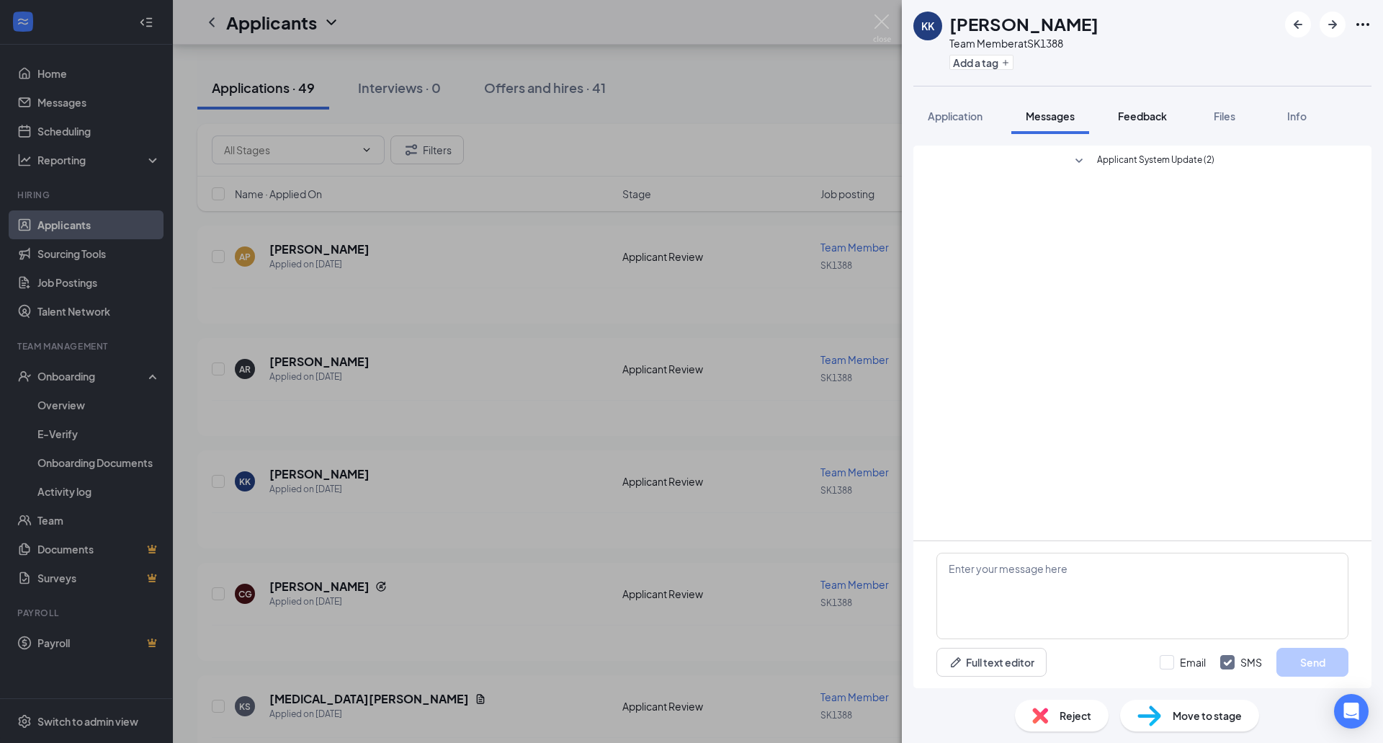
click at [1147, 120] on span "Feedback" at bounding box center [1142, 115] width 49 height 13
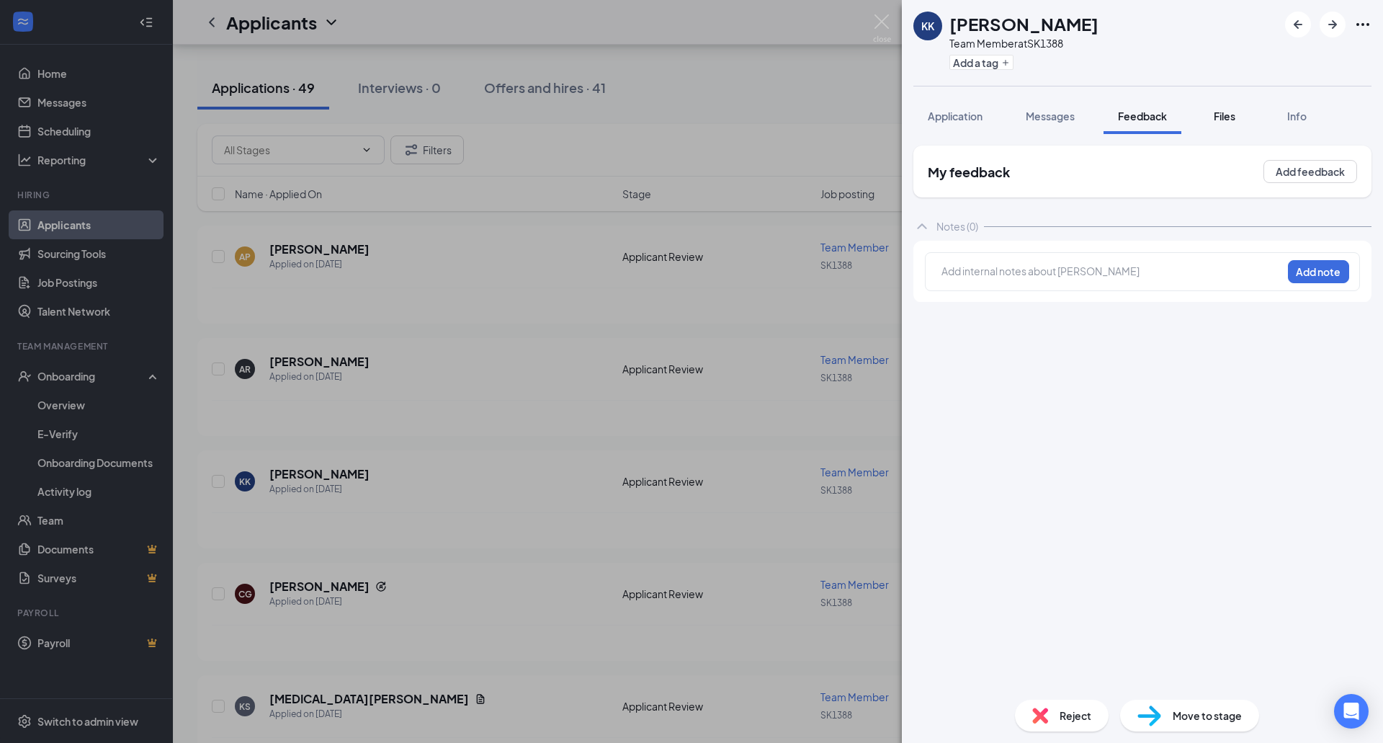
click at [1212, 120] on div "Files" at bounding box center [1224, 116] width 29 height 14
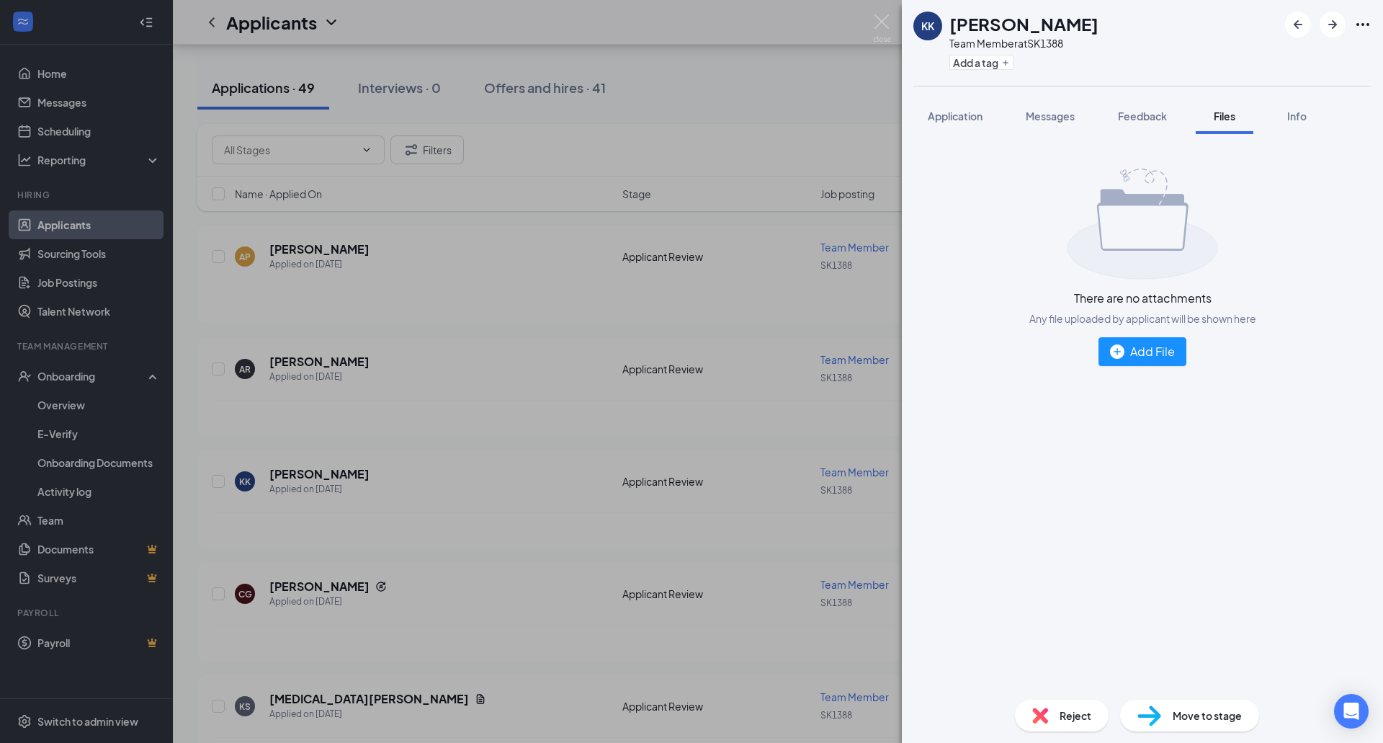
click at [757, 215] on div "KK [PERSON_NAME] Team Member at SK1388 Add a tag Application Messages Feedback …" at bounding box center [691, 371] width 1383 height 743
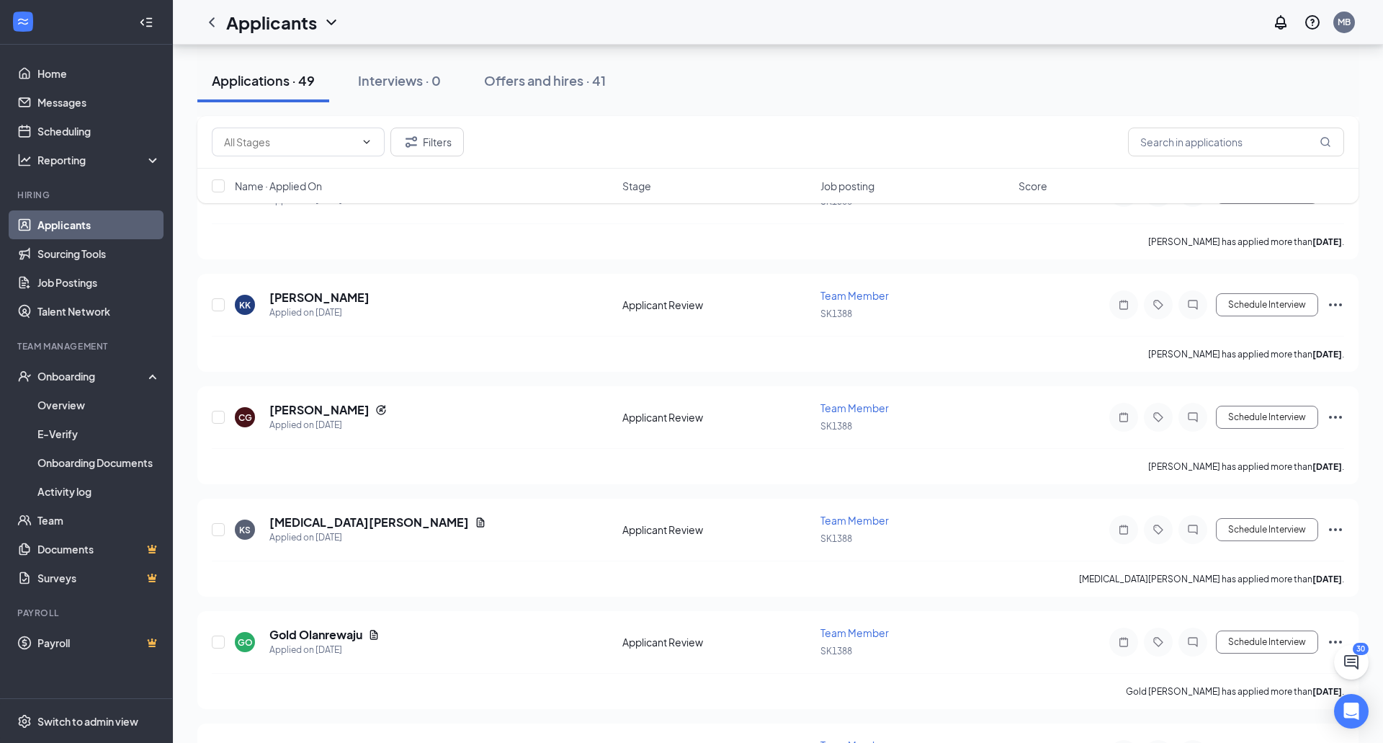
scroll to position [334, 0]
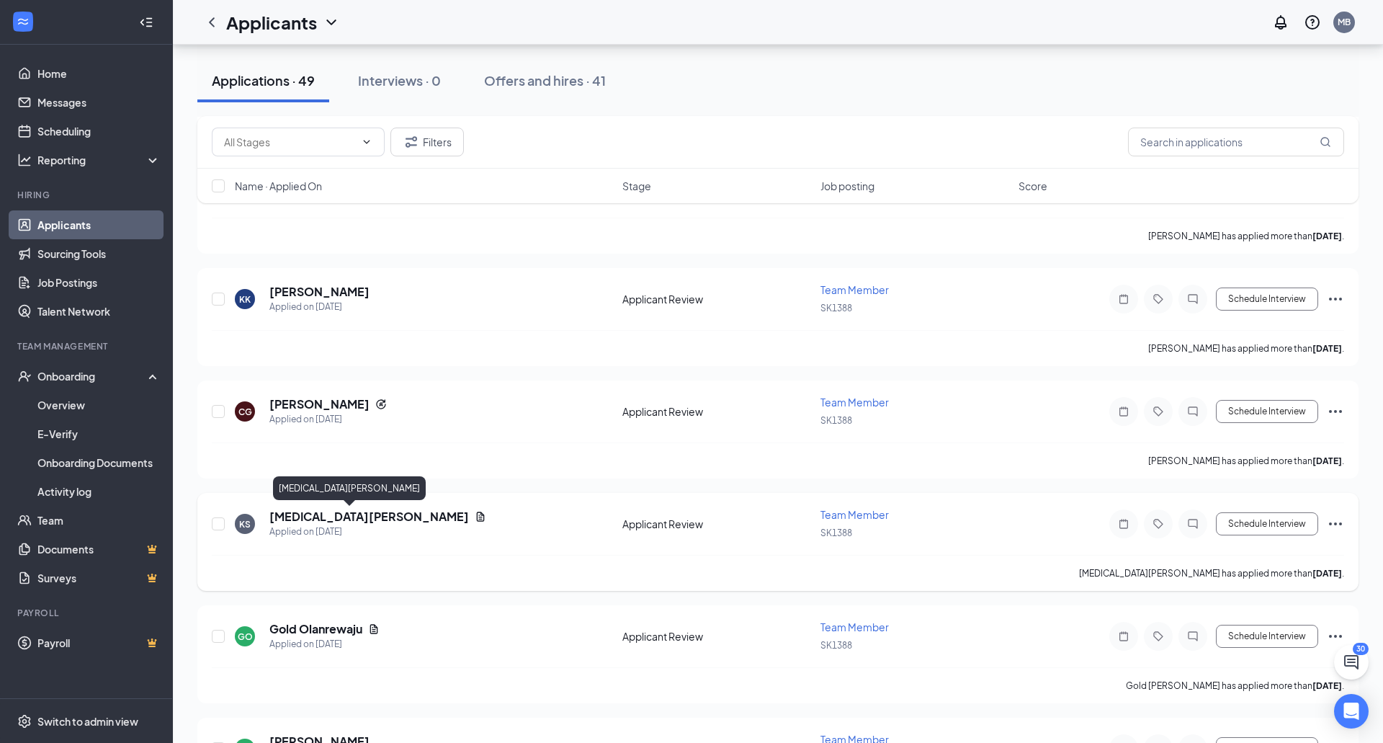
click at [295, 510] on h5 "[MEDICAL_DATA][PERSON_NAME]" at bounding box center [369, 517] width 200 height 16
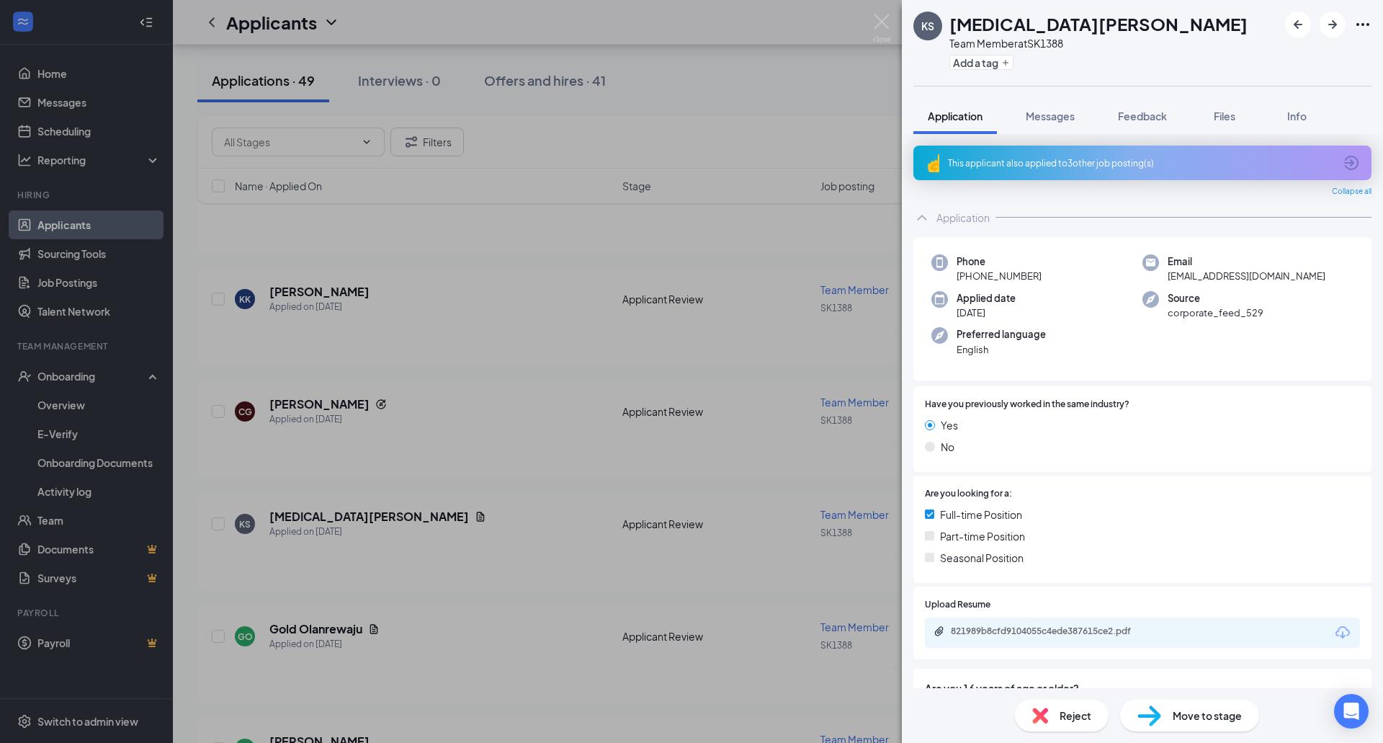
click at [1037, 158] on div "This applicant also applied to 3 other job posting(s)" at bounding box center [1141, 163] width 386 height 12
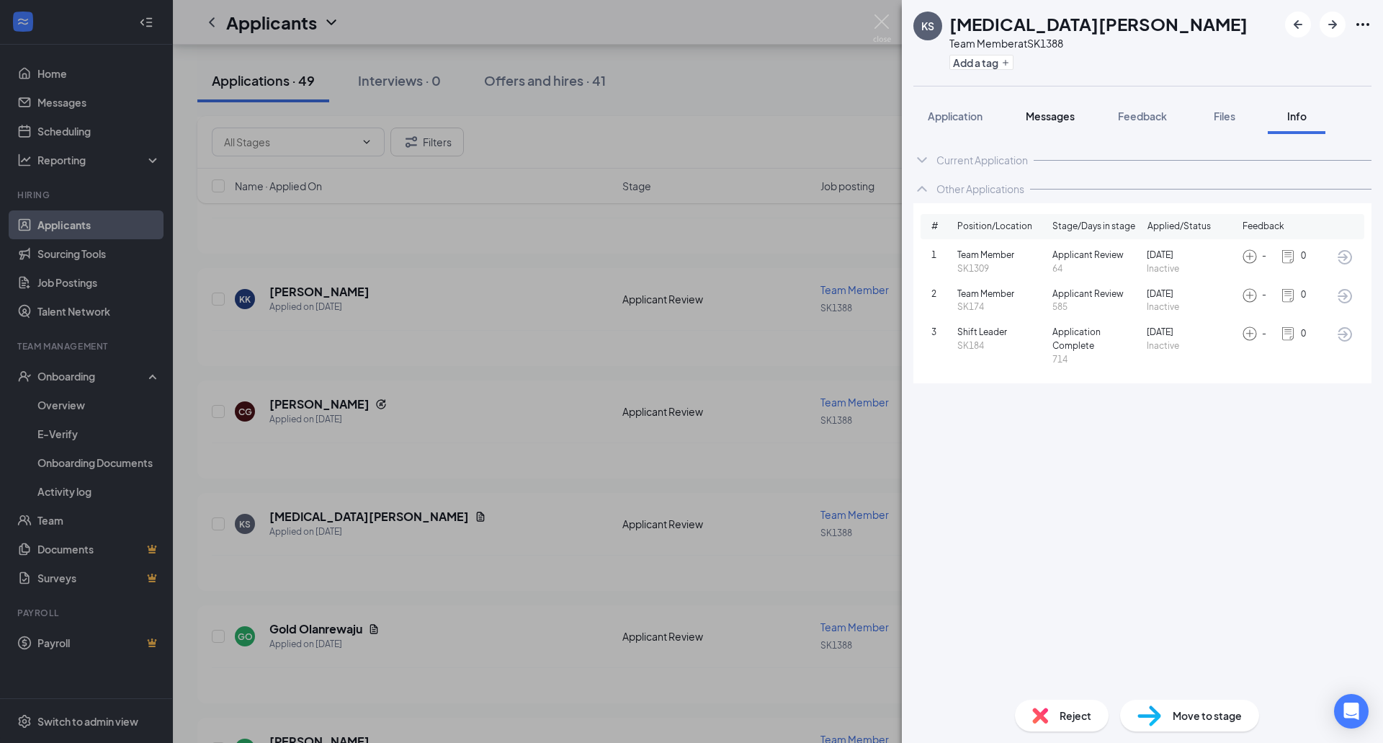
click at [1057, 124] on button "Messages" at bounding box center [1050, 116] width 78 height 36
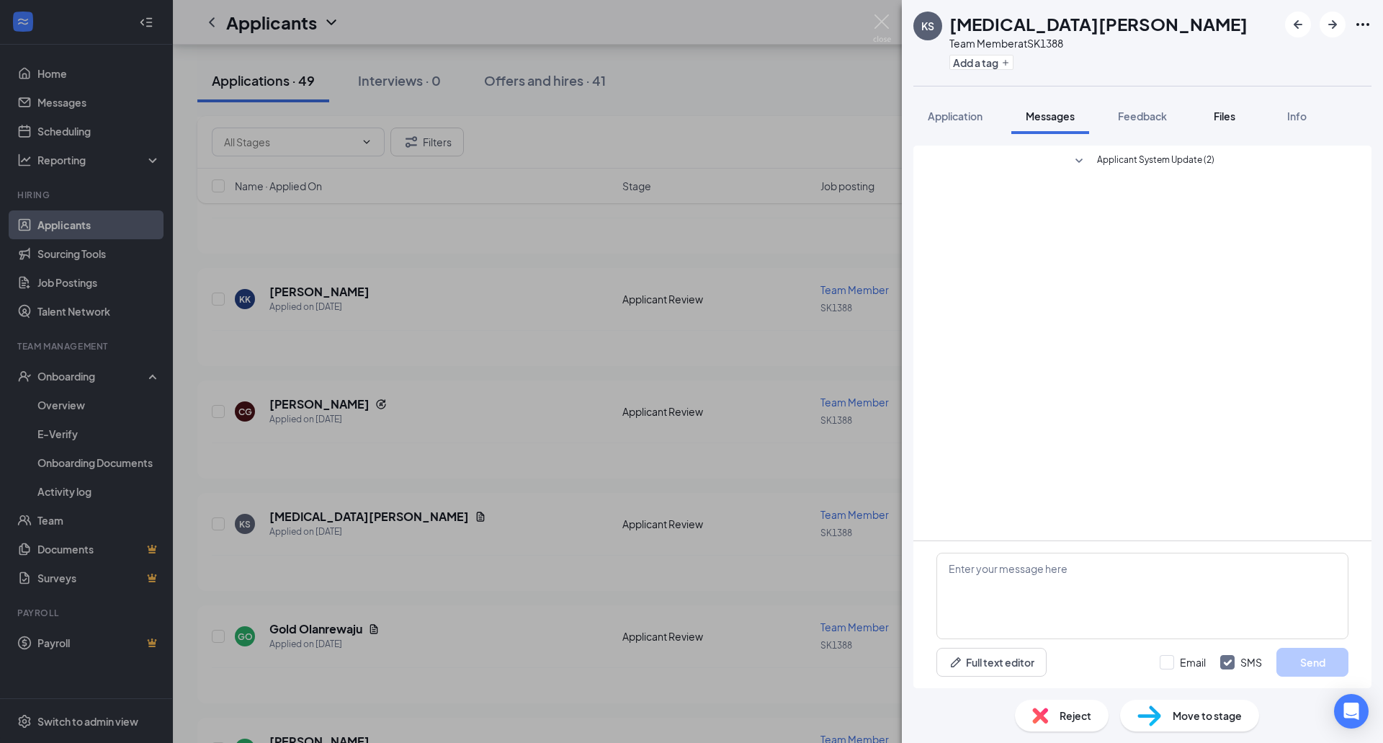
click at [1209, 120] on button "Files" at bounding box center [1225, 116] width 58 height 36
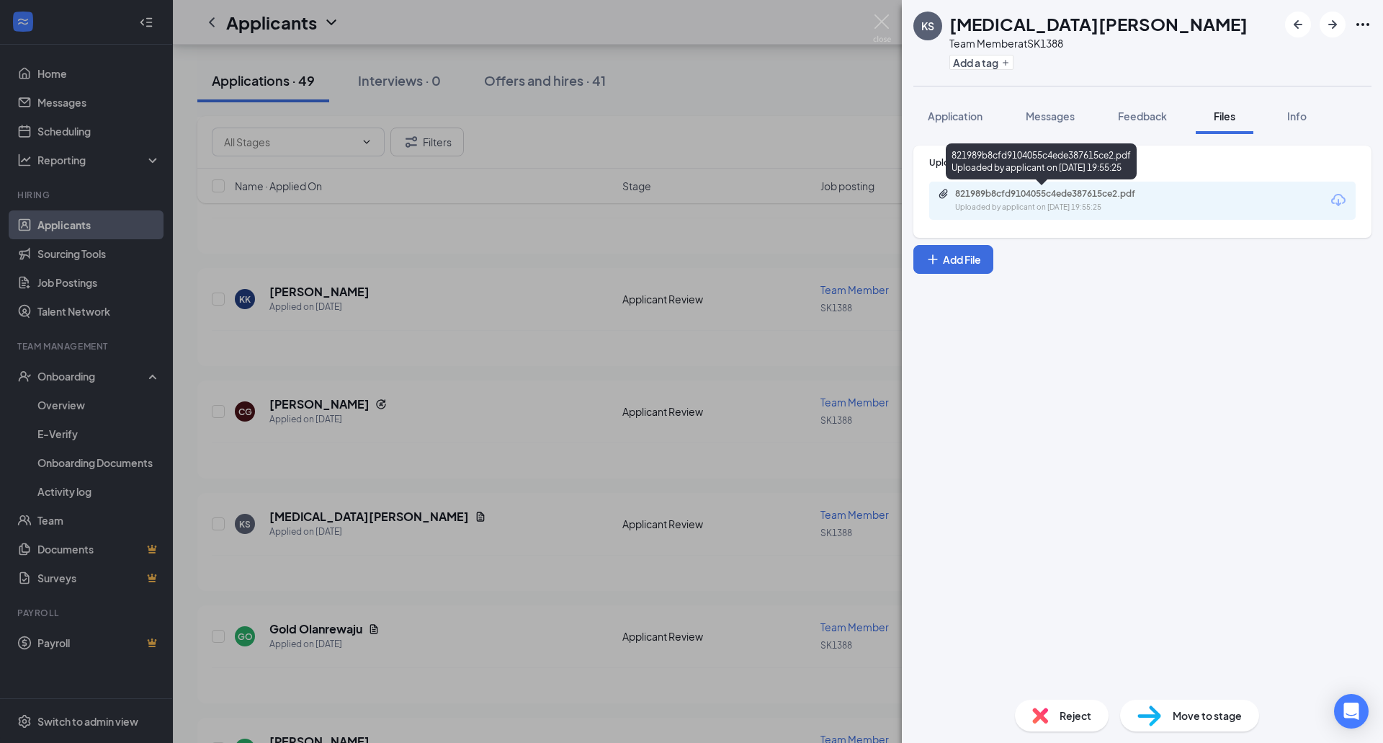
click at [1047, 207] on div "Uploaded by applicant on [DATE] 19:55:25" at bounding box center [1063, 208] width 216 height 12
click at [1057, 707] on div "Reject" at bounding box center [1062, 715] width 94 height 32
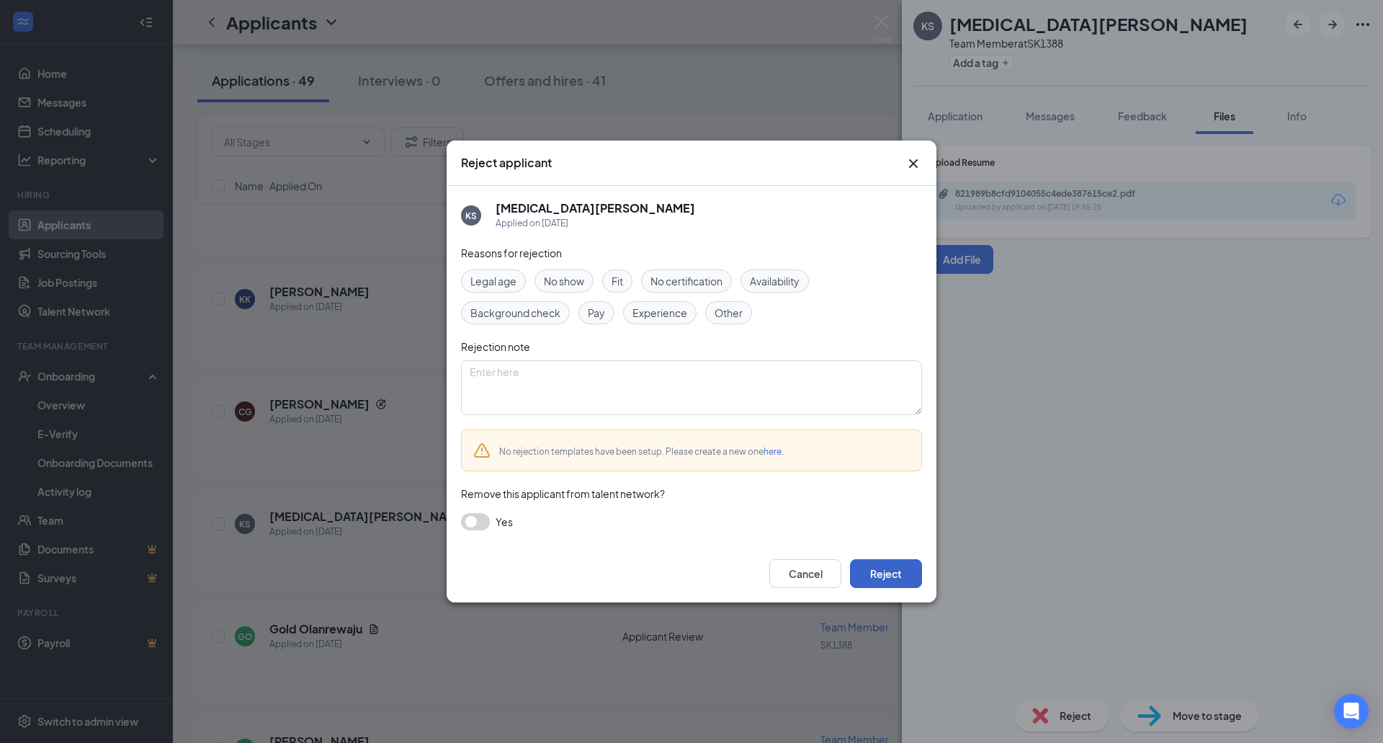
click at [888, 583] on button "Reject" at bounding box center [886, 573] width 72 height 29
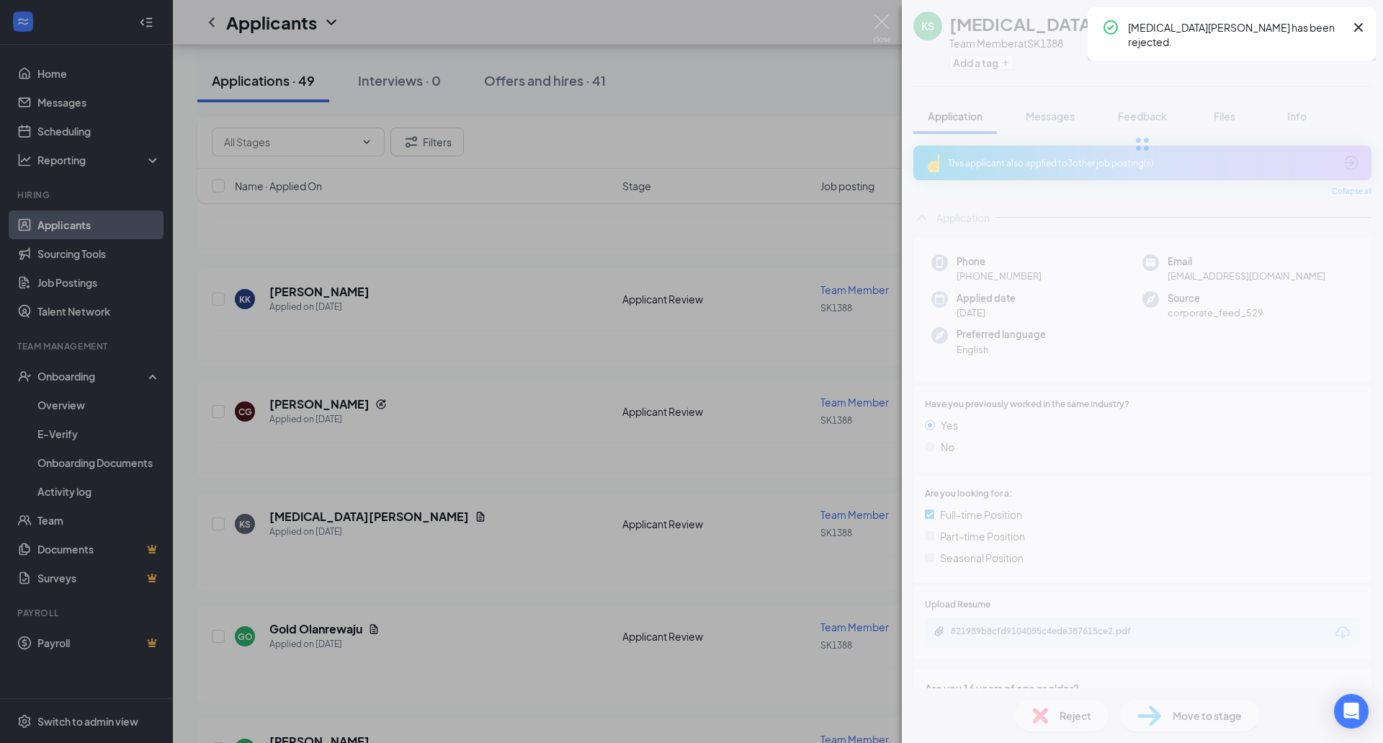
click at [710, 494] on div "KS [MEDICAL_DATA][PERSON_NAME] Team Member at SK1388 Add a tag Application Mess…" at bounding box center [691, 371] width 1383 height 743
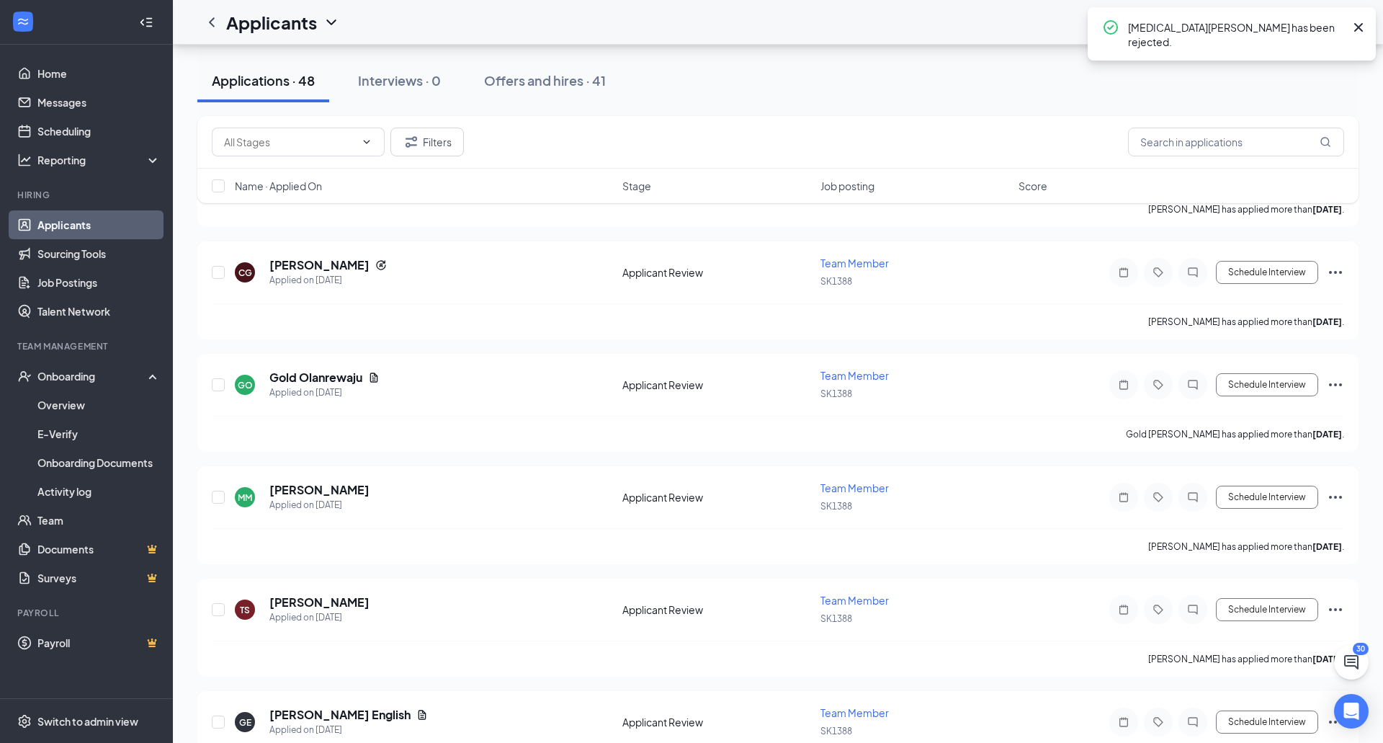
scroll to position [477, 0]
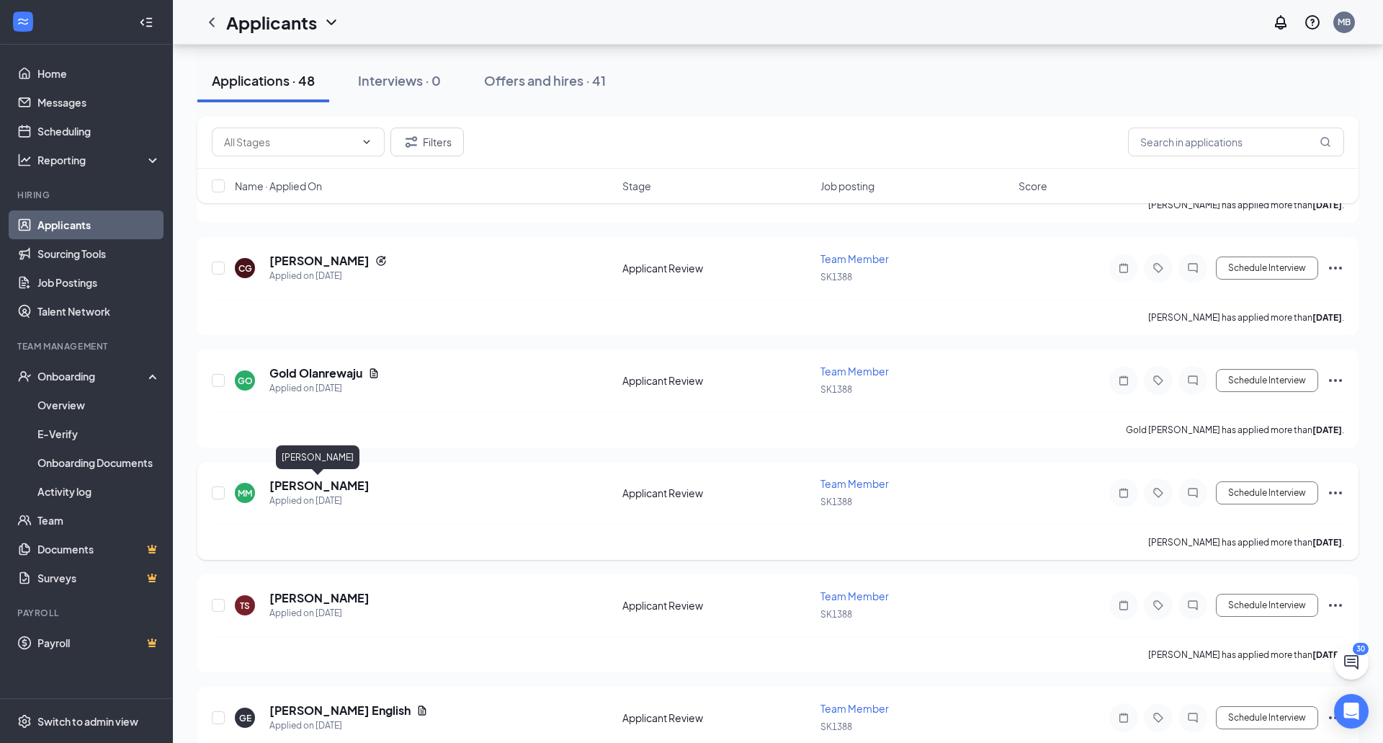
click at [305, 484] on h5 "[PERSON_NAME]" at bounding box center [319, 486] width 100 height 16
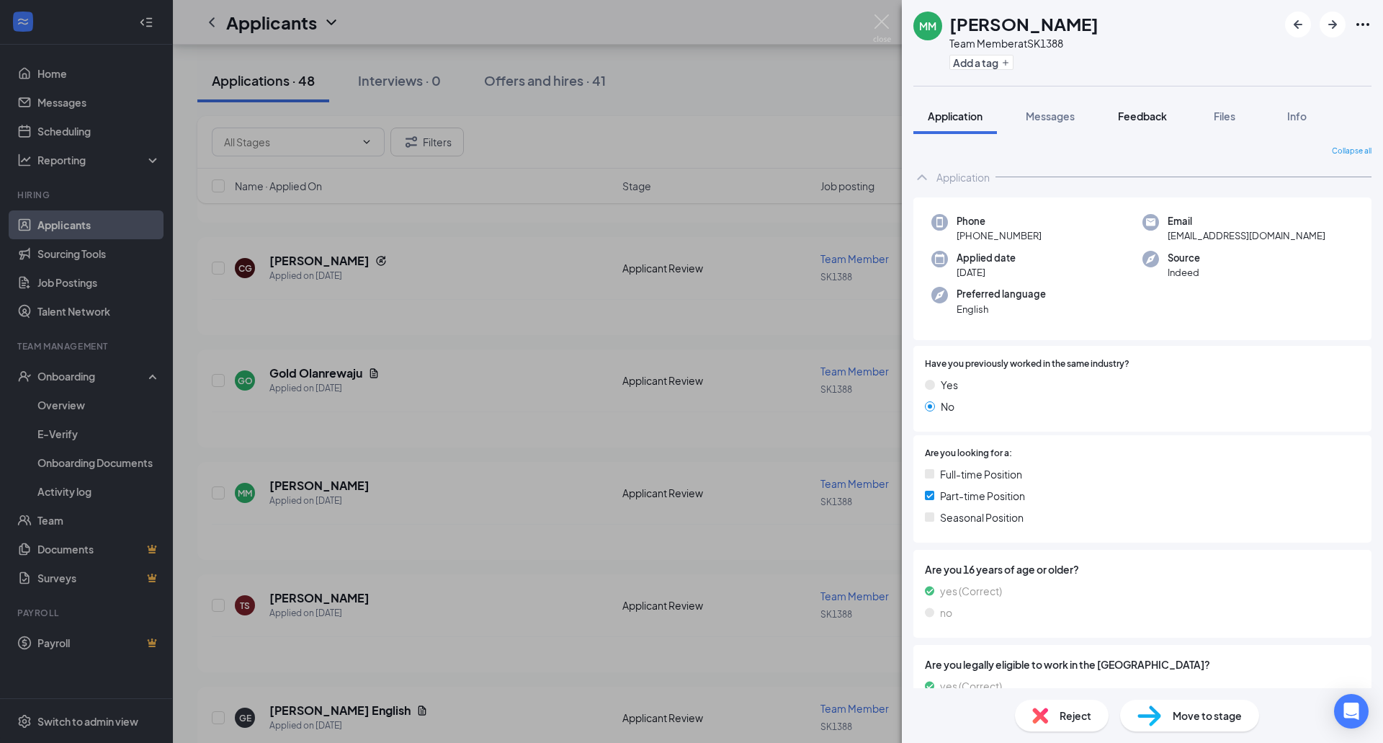
click at [1139, 107] on button "Feedback" at bounding box center [1143, 116] width 78 height 36
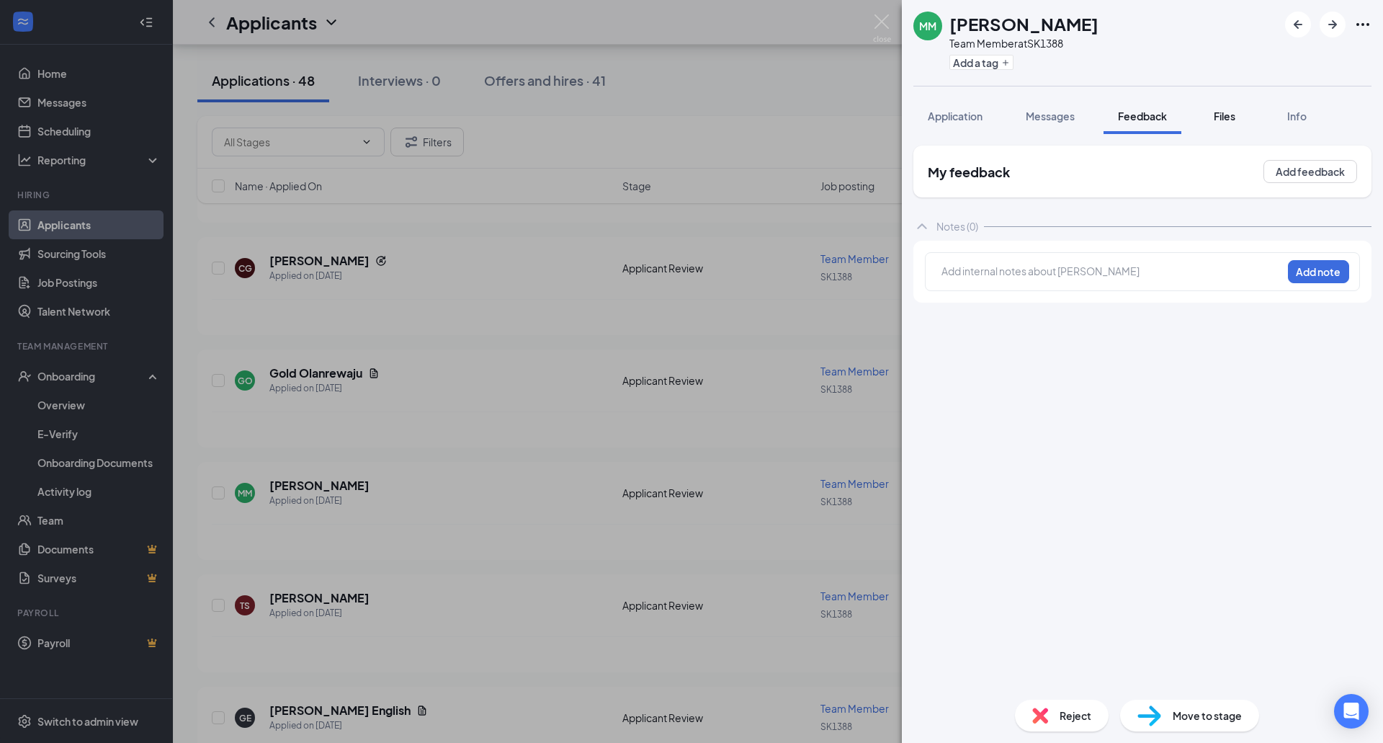
click at [1239, 122] on div "Files" at bounding box center [1224, 116] width 29 height 14
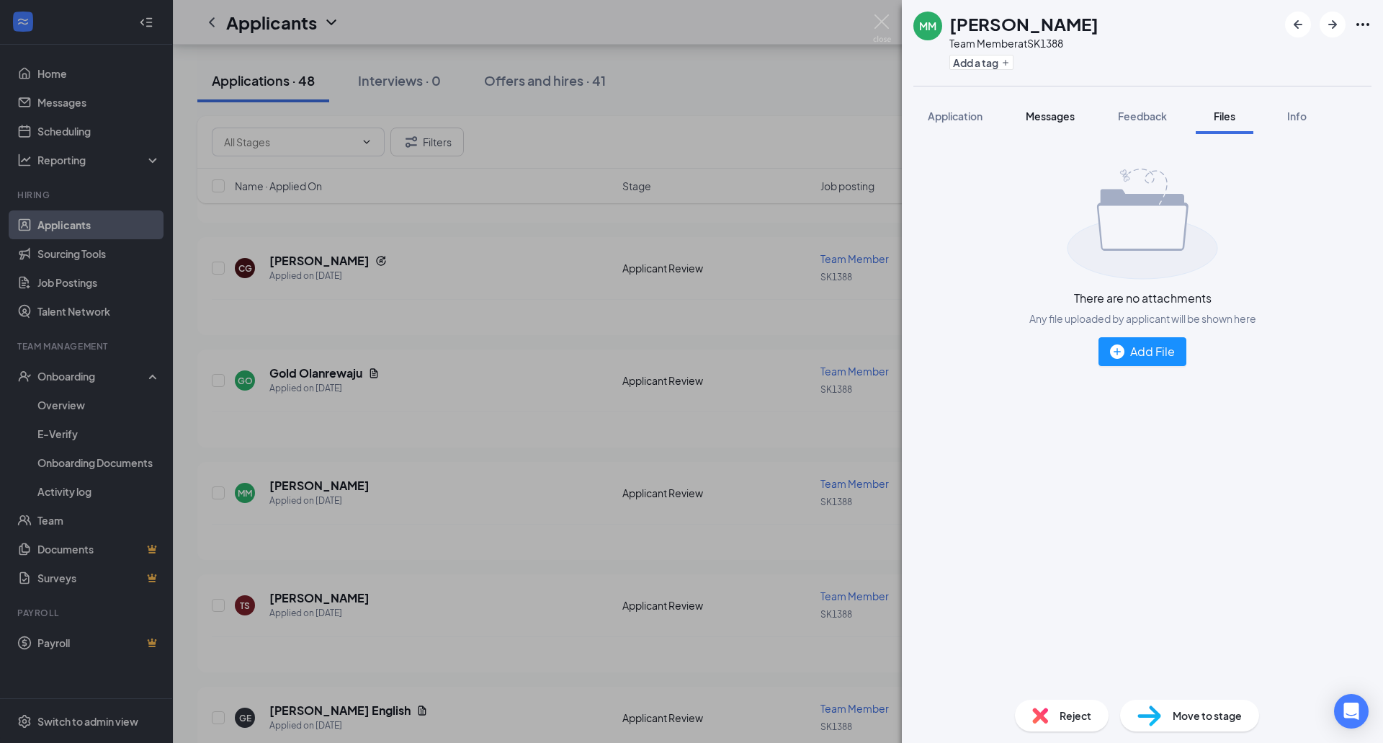
click at [1021, 122] on button "Messages" at bounding box center [1050, 116] width 78 height 36
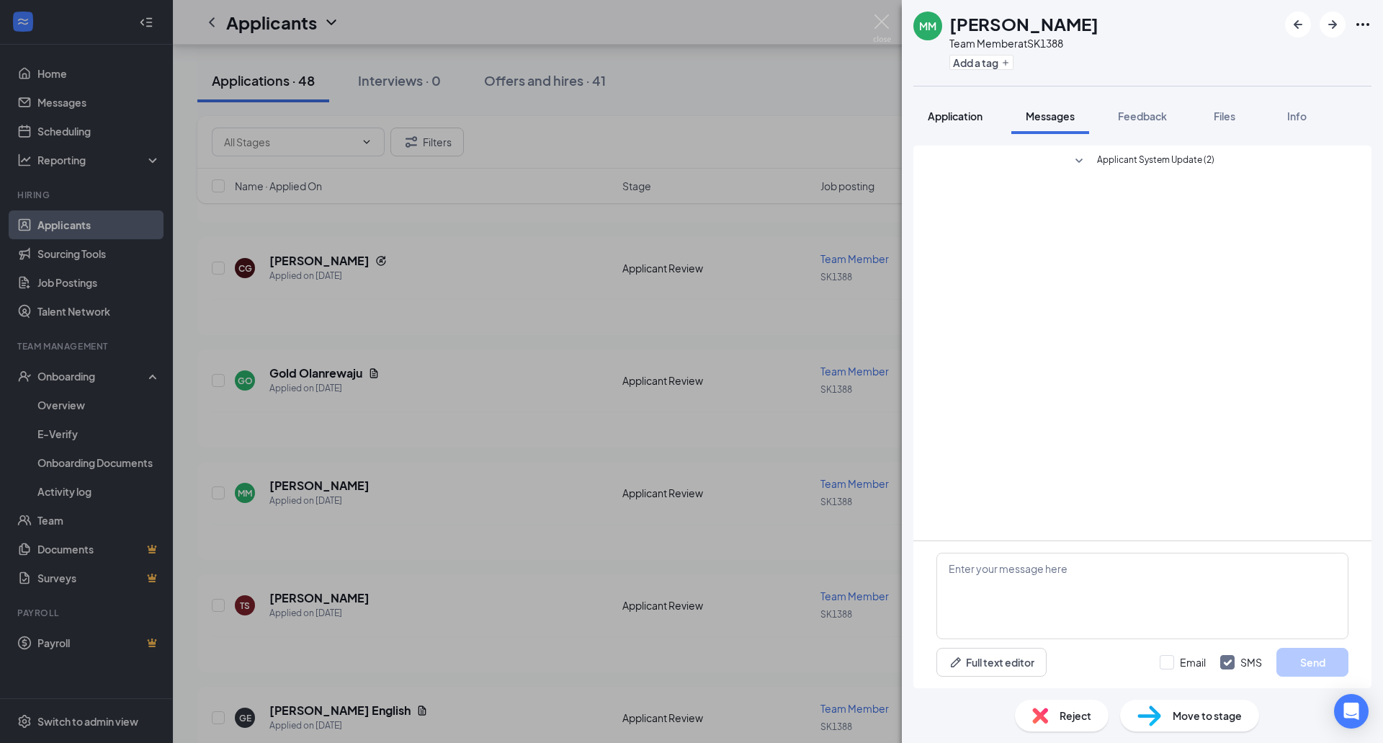
click at [962, 118] on span "Application" at bounding box center [955, 115] width 55 height 13
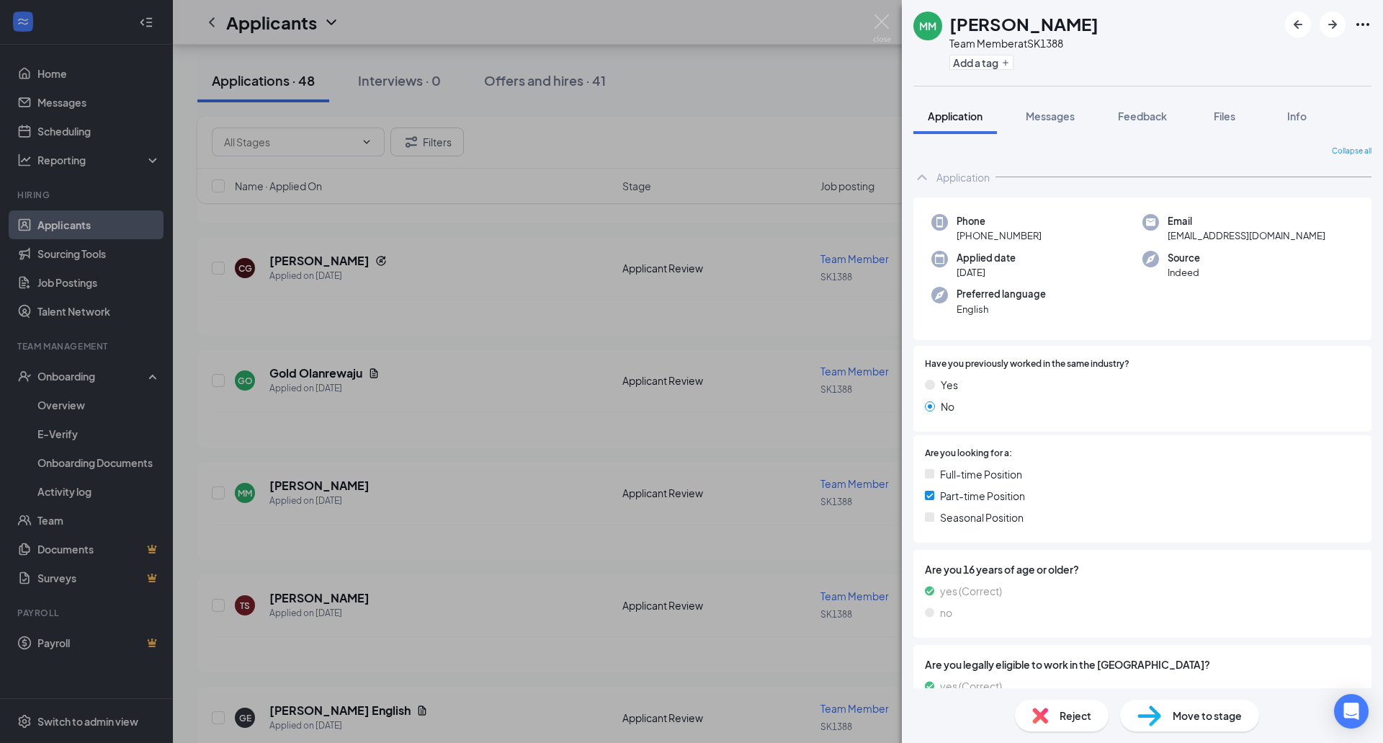
click at [715, 279] on div "[PERSON_NAME] [PERSON_NAME] Team Member at SK1388 Add a tag Application Message…" at bounding box center [691, 371] width 1383 height 743
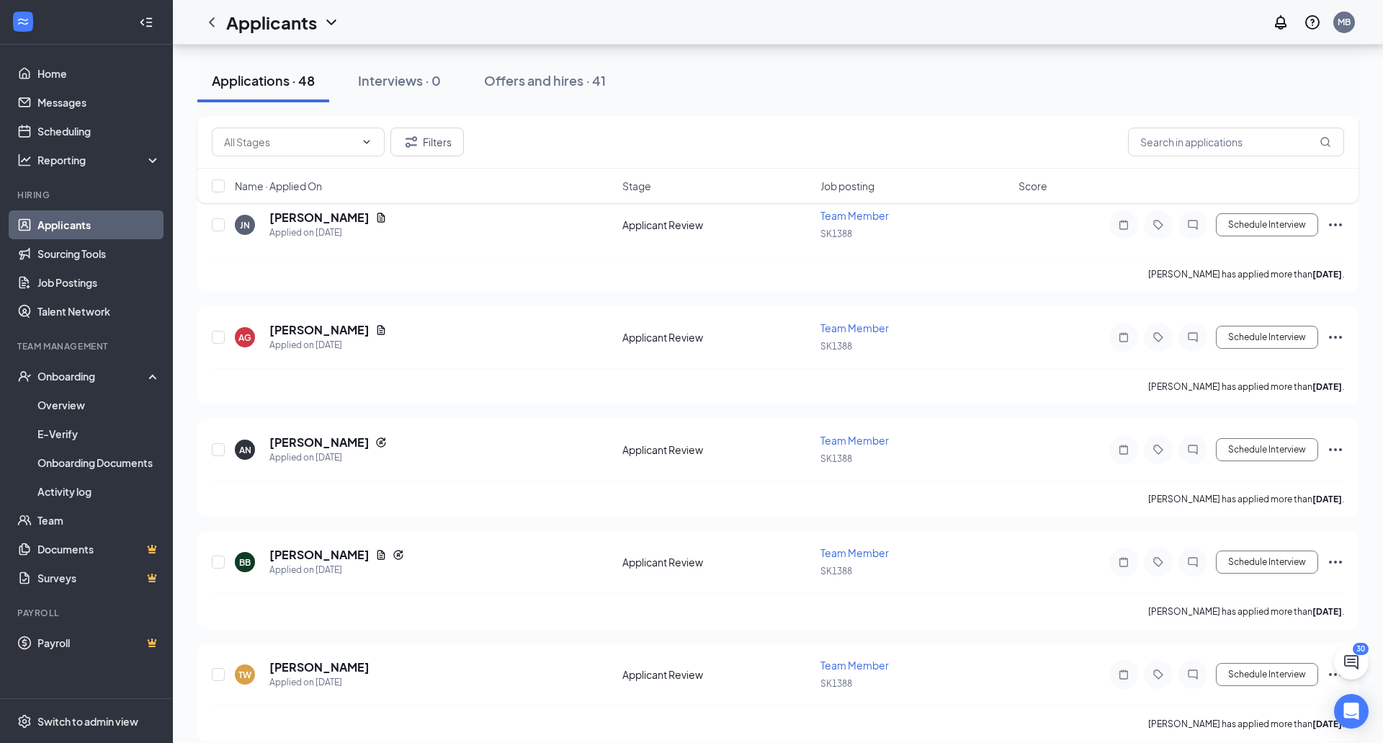
scroll to position [1310, 0]
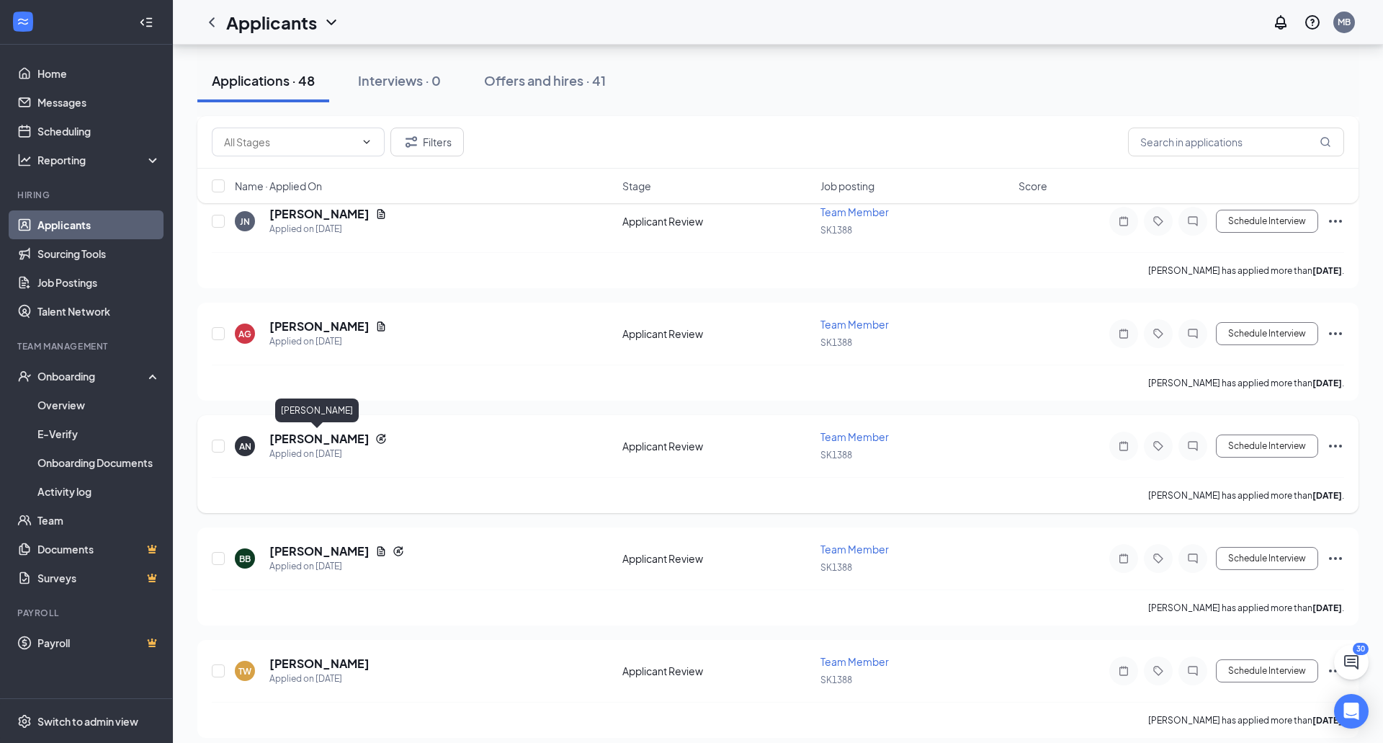
click at [324, 442] on h5 "[PERSON_NAME]" at bounding box center [319, 439] width 100 height 16
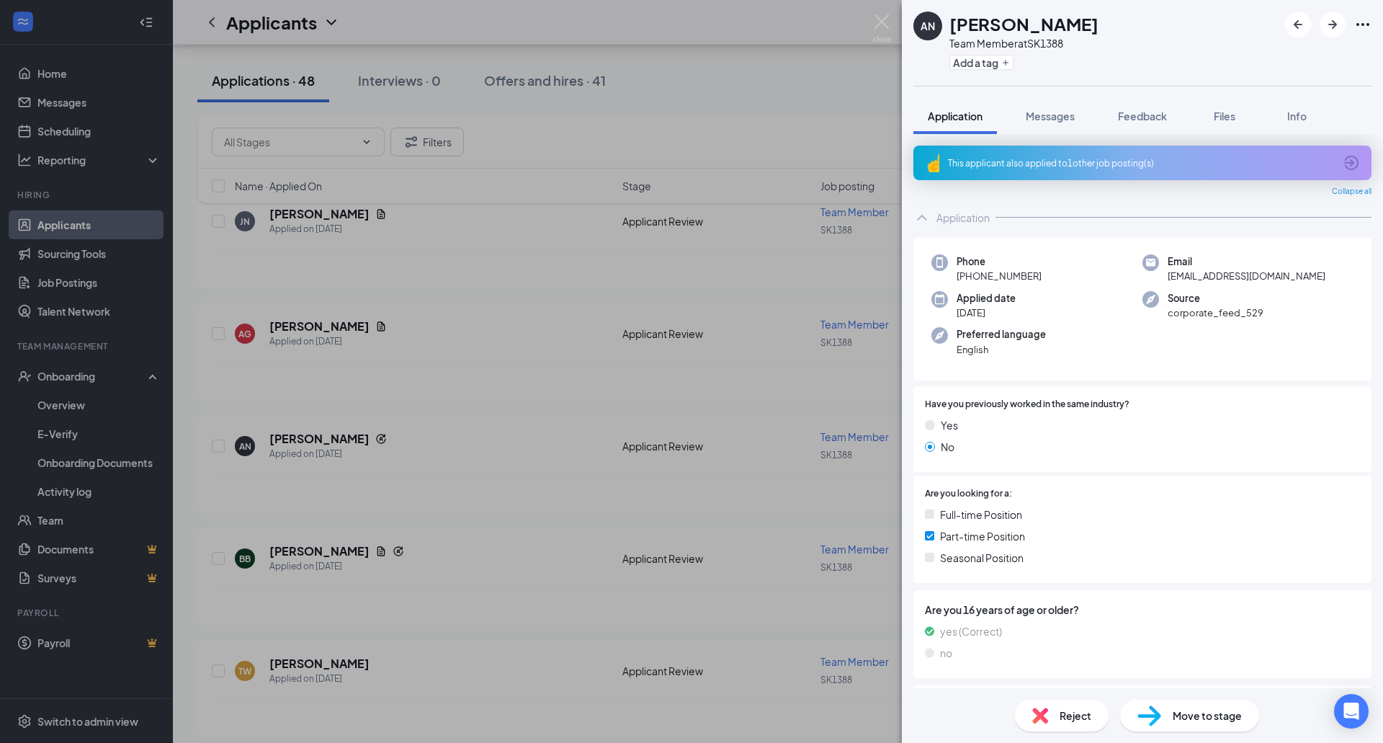
click at [1147, 153] on div "This applicant also applied to 1 other job posting(s)" at bounding box center [1142, 163] width 458 height 35
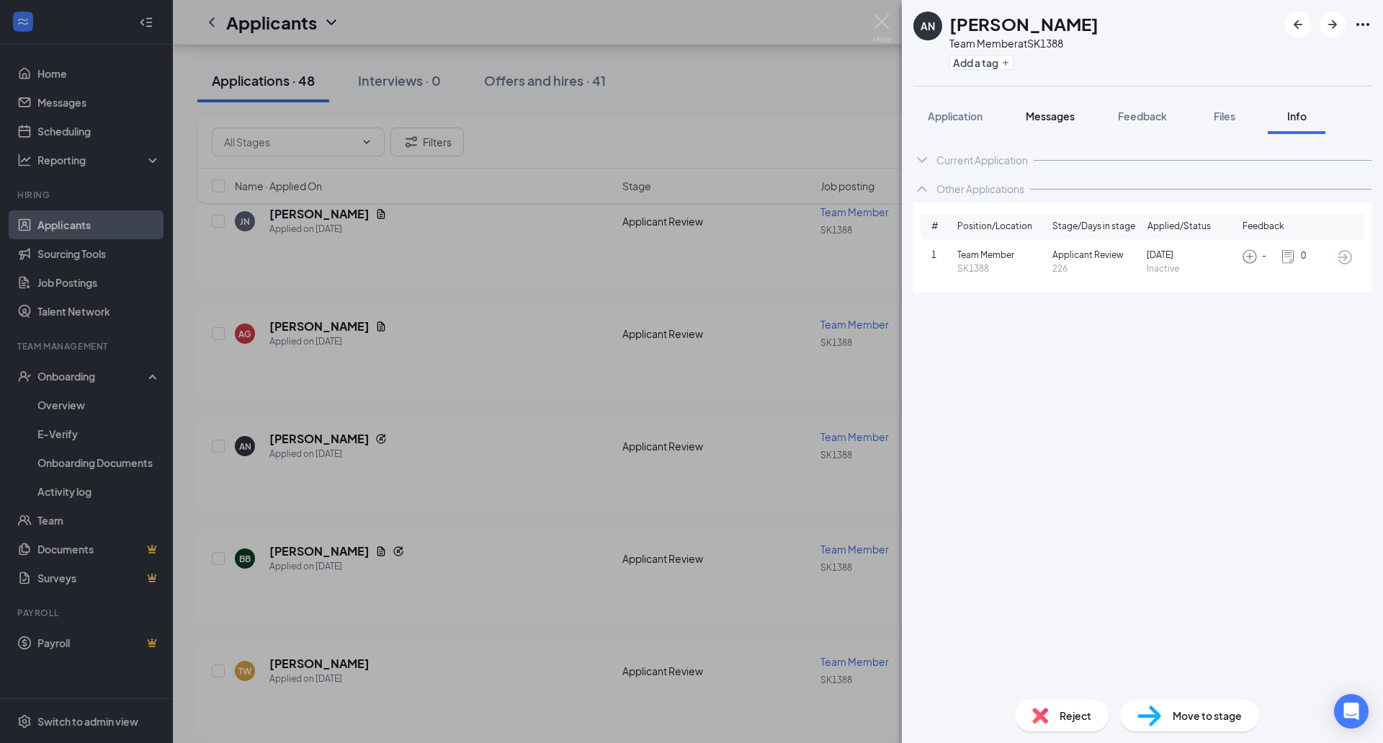
click at [1078, 126] on button "Messages" at bounding box center [1050, 116] width 78 height 36
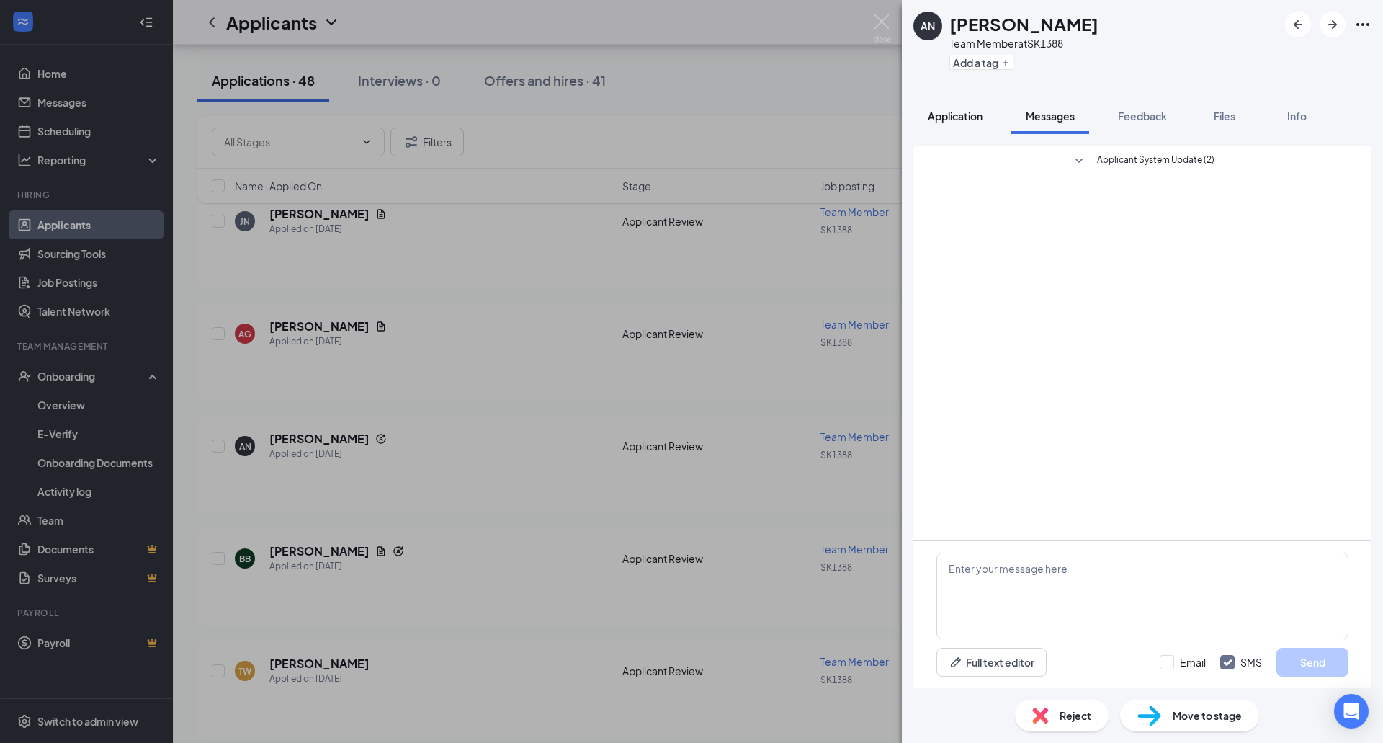
click at [985, 117] on button "Application" at bounding box center [955, 116] width 84 height 36
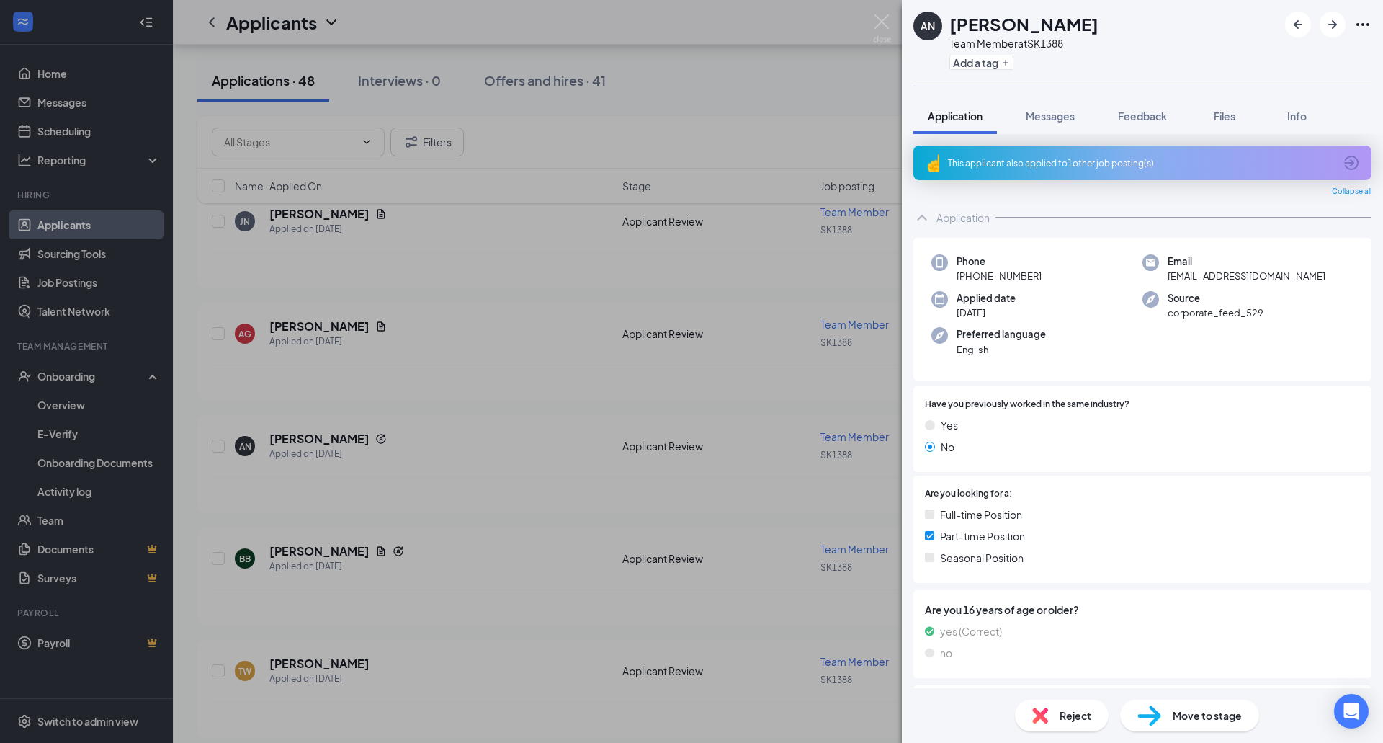
click at [775, 262] on div "AN [PERSON_NAME] Team Member at SK1388 Add a tag Application Messages Feedback …" at bounding box center [691, 371] width 1383 height 743
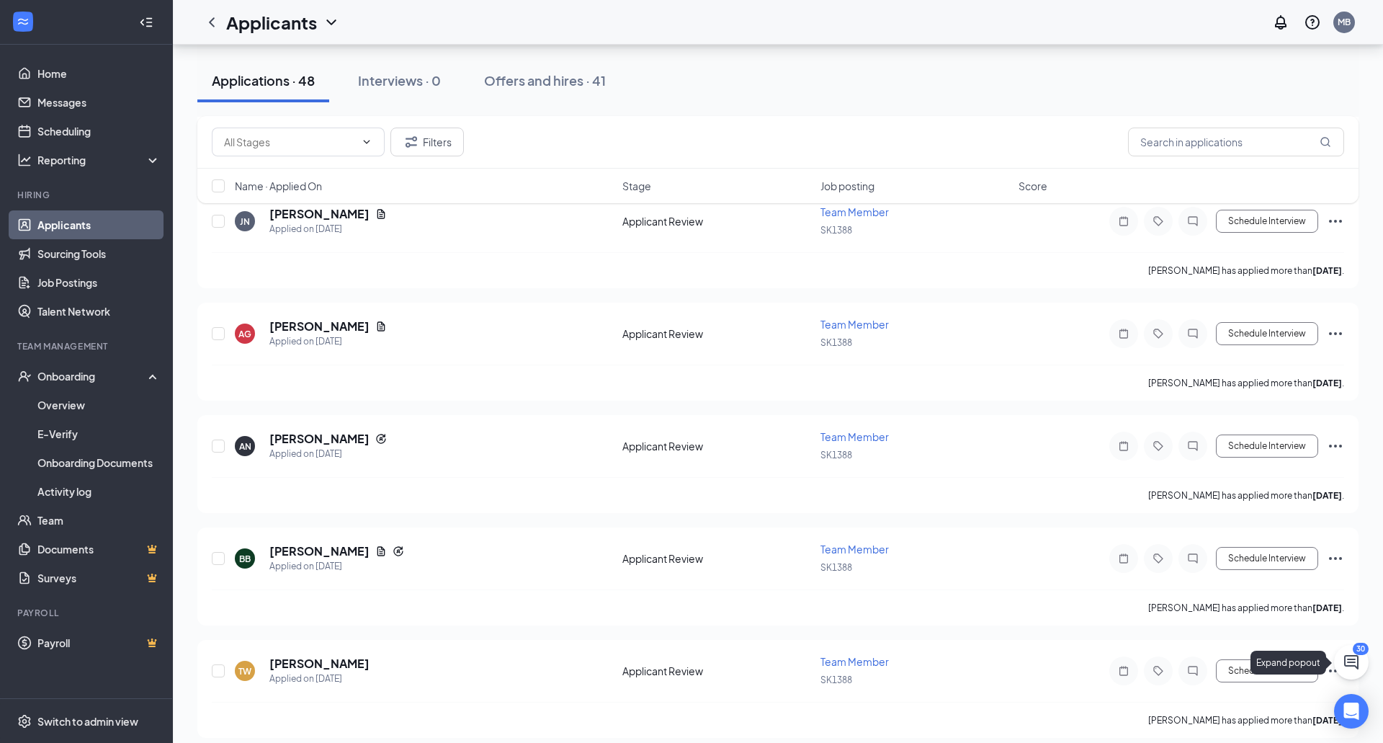
click at [1347, 660] on icon "ChatActive" at bounding box center [1351, 661] width 17 height 17
click at [1252, 731] on icon "ChevronUp" at bounding box center [1253, 724] width 17 height 17
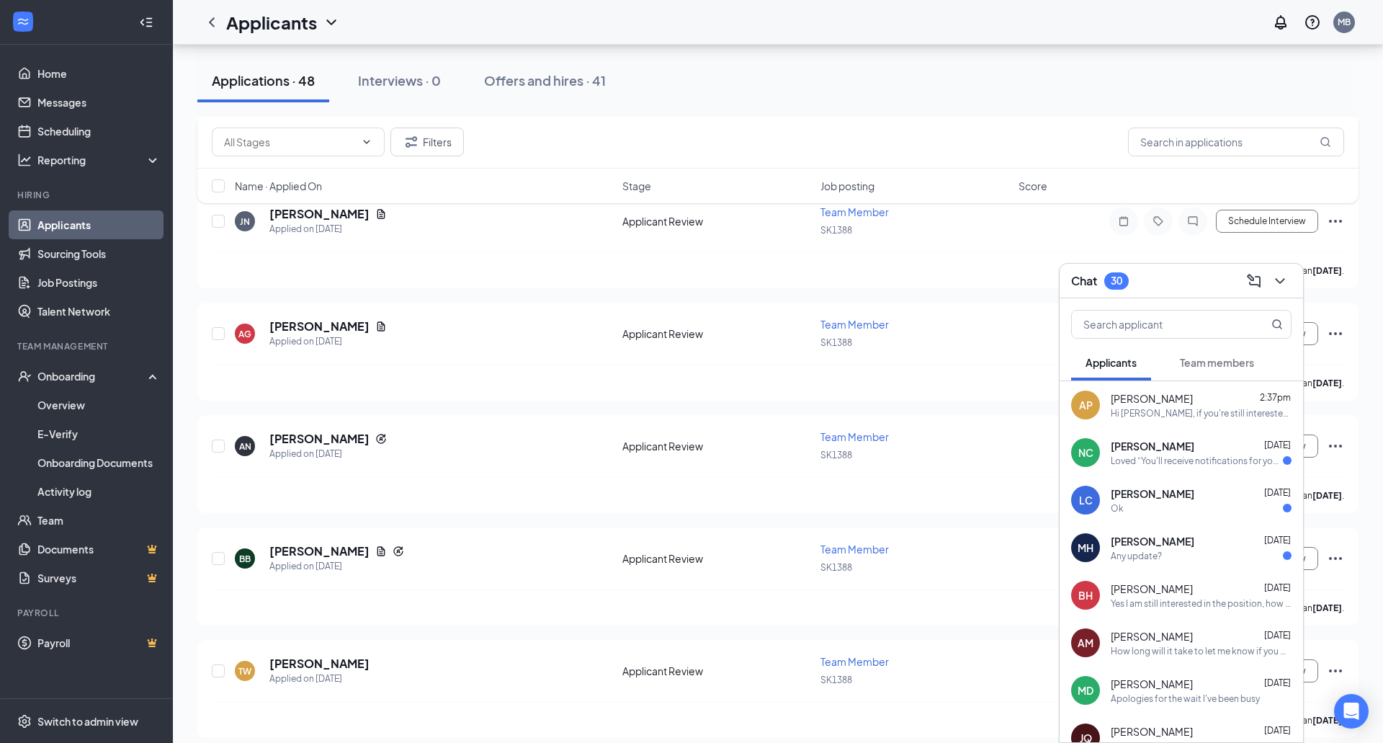
click at [1172, 466] on div "NC [PERSON_NAME] [DATE] Loved “You'll receive notifications for your applicatio…" at bounding box center [1181, 453] width 243 height 48
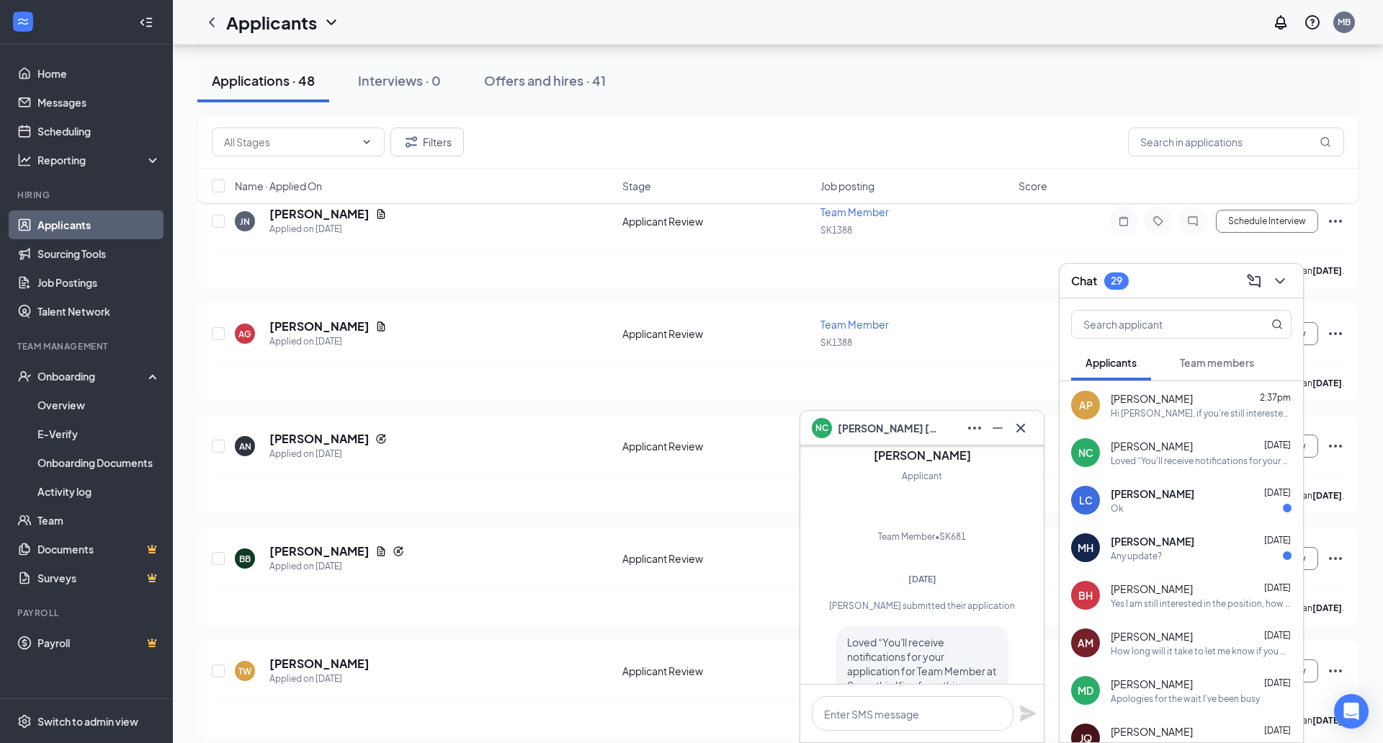
scroll to position [-130, 0]
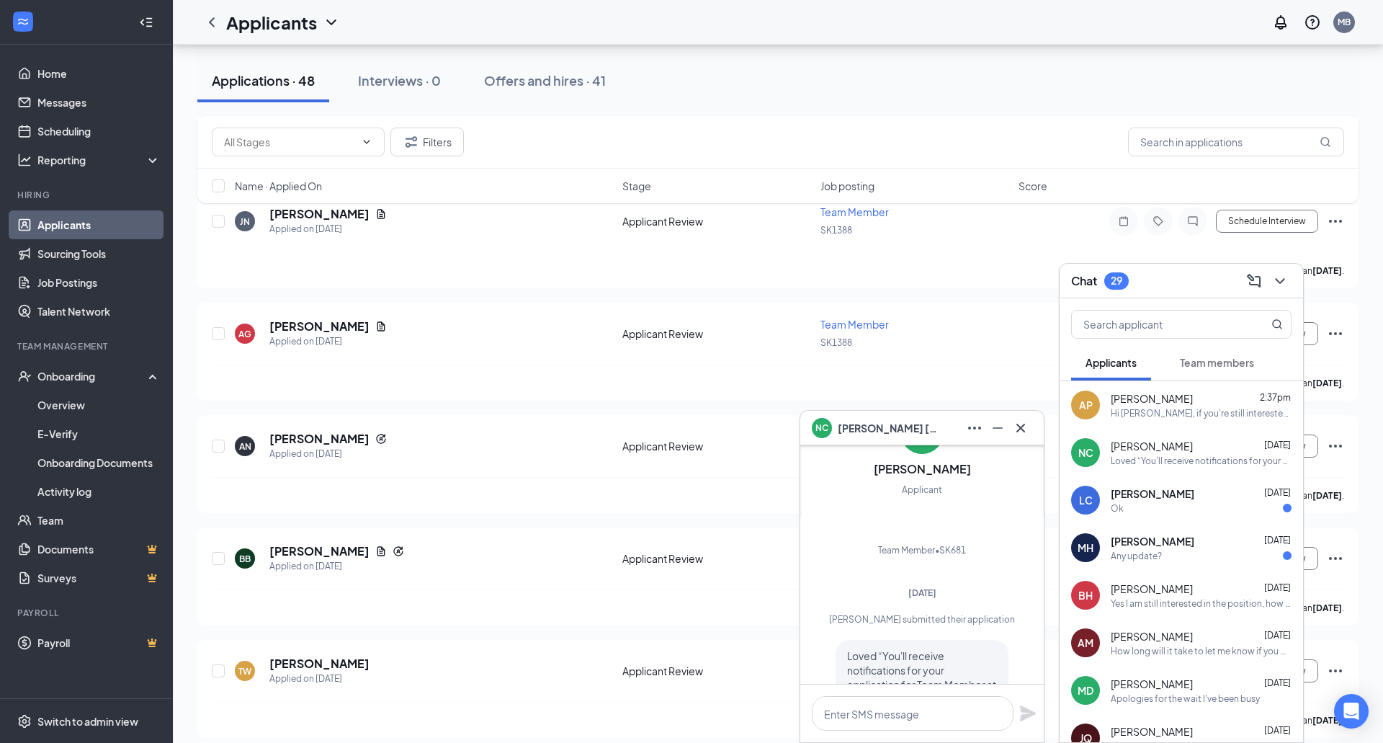
click at [1117, 504] on div "Ok" at bounding box center [1117, 508] width 13 height 12
click at [1170, 540] on span "[PERSON_NAME]" at bounding box center [1153, 541] width 84 height 14
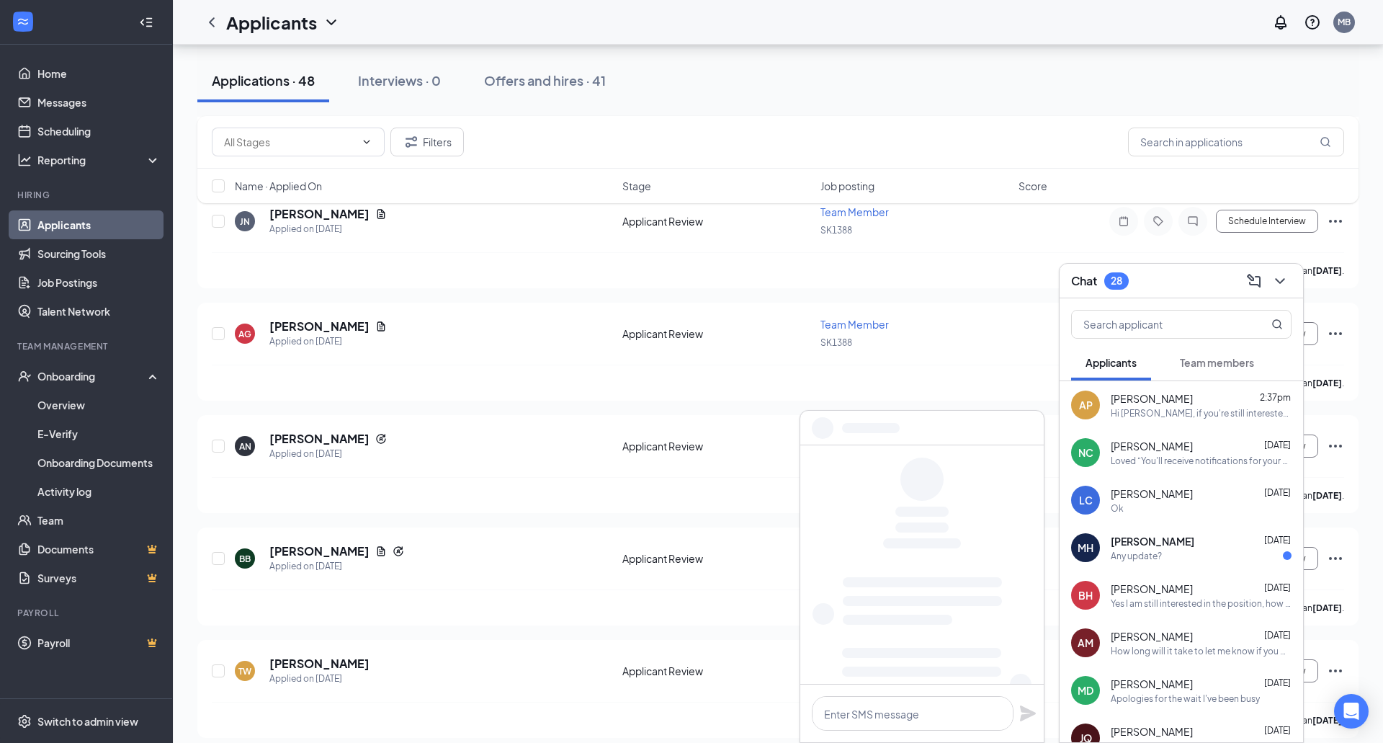
scroll to position [0, 0]
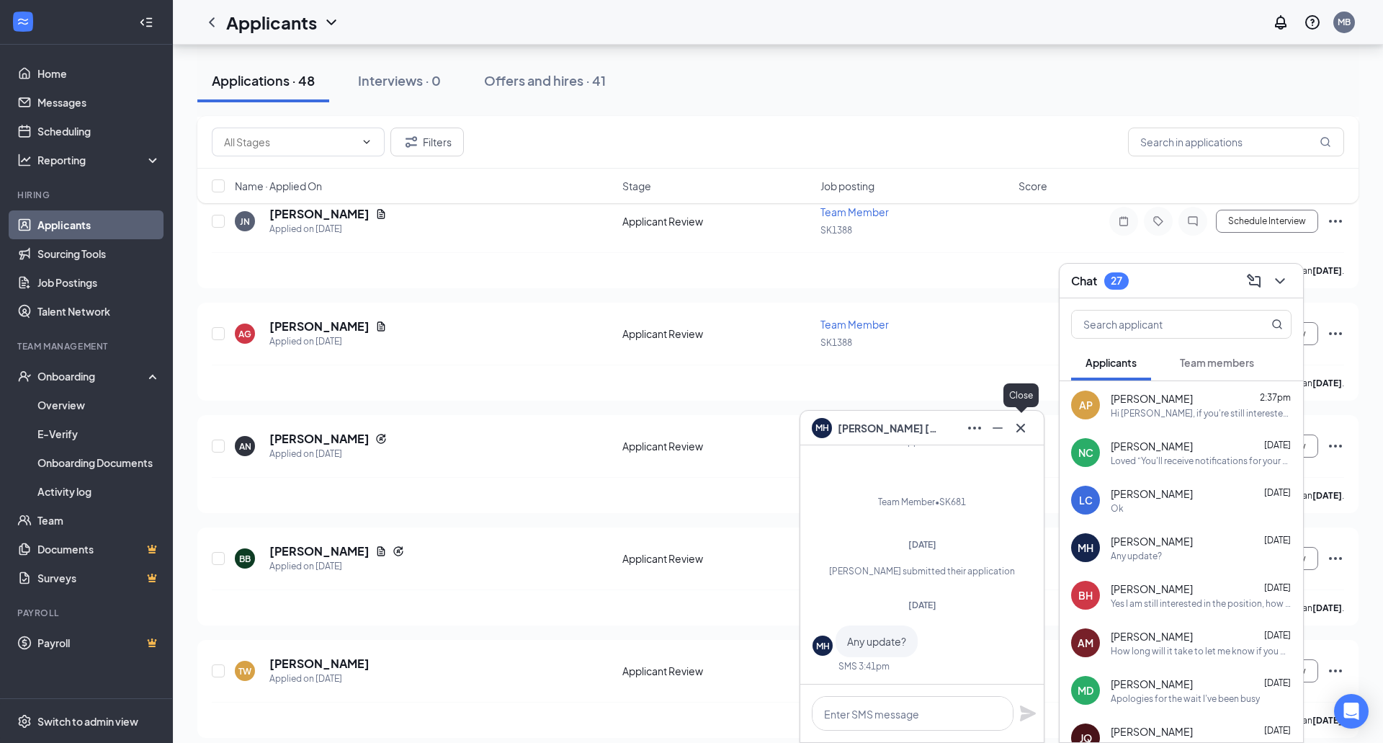
click at [1025, 436] on button at bounding box center [1020, 427] width 23 height 23
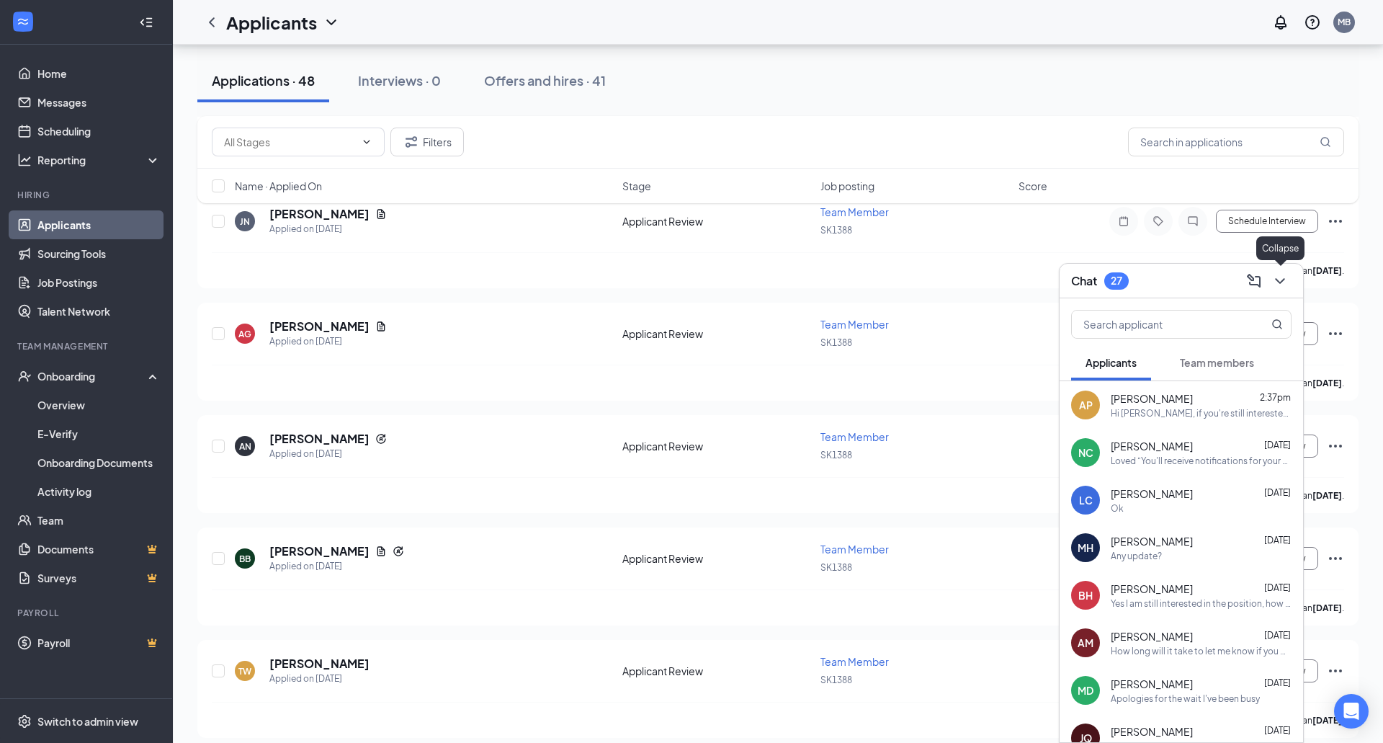
click at [1281, 282] on icon "ChevronDown" at bounding box center [1279, 281] width 9 height 6
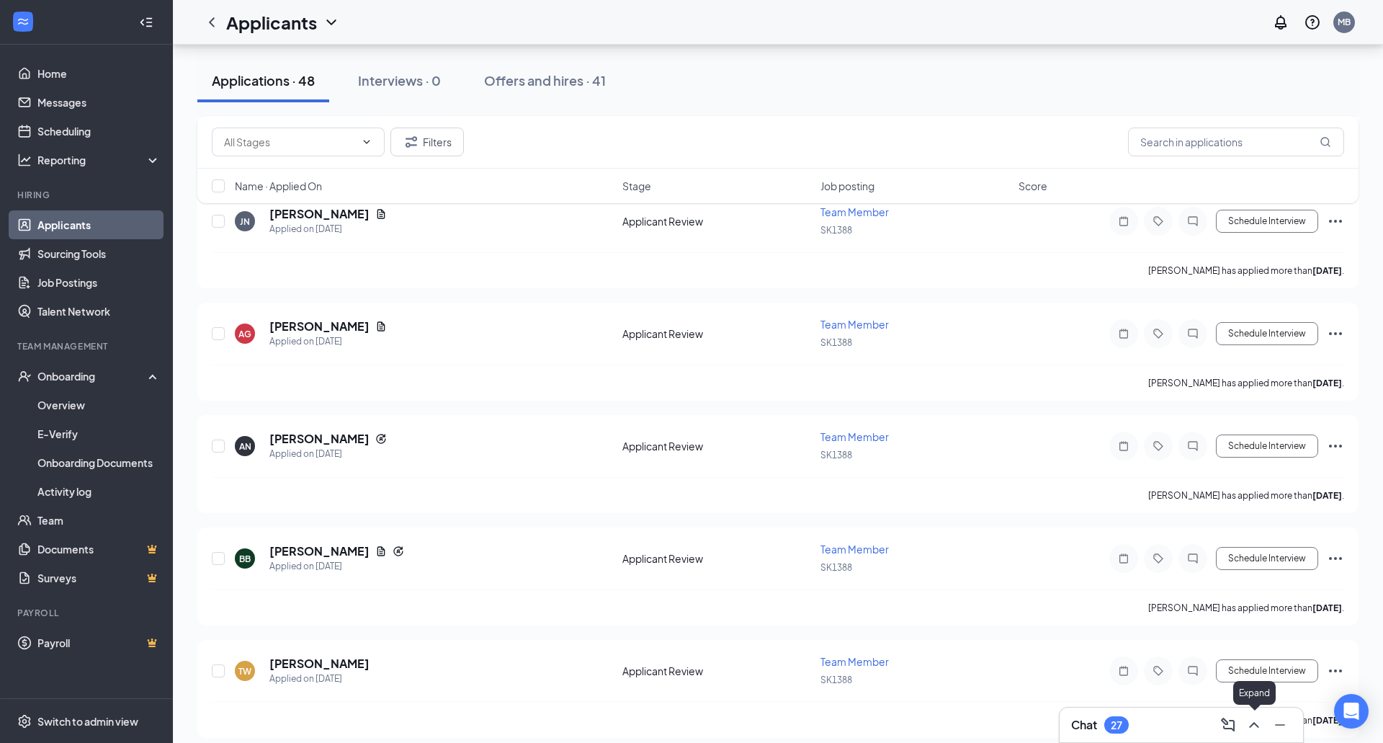
click at [1246, 721] on icon "ChevronUp" at bounding box center [1253, 724] width 17 height 17
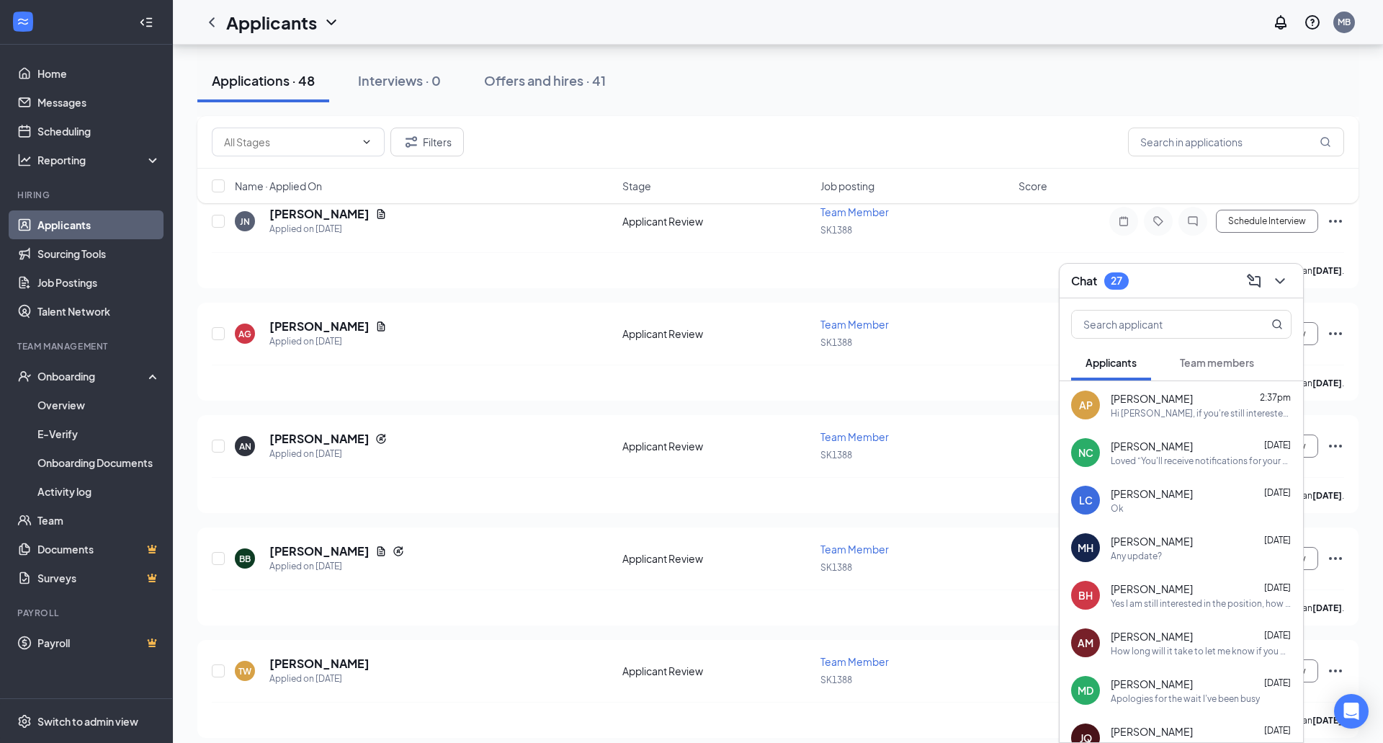
click at [1111, 387] on div "AP [PERSON_NAME] 2:37pm Hi [PERSON_NAME], if you're still interested in the pos…" at bounding box center [1181, 405] width 243 height 48
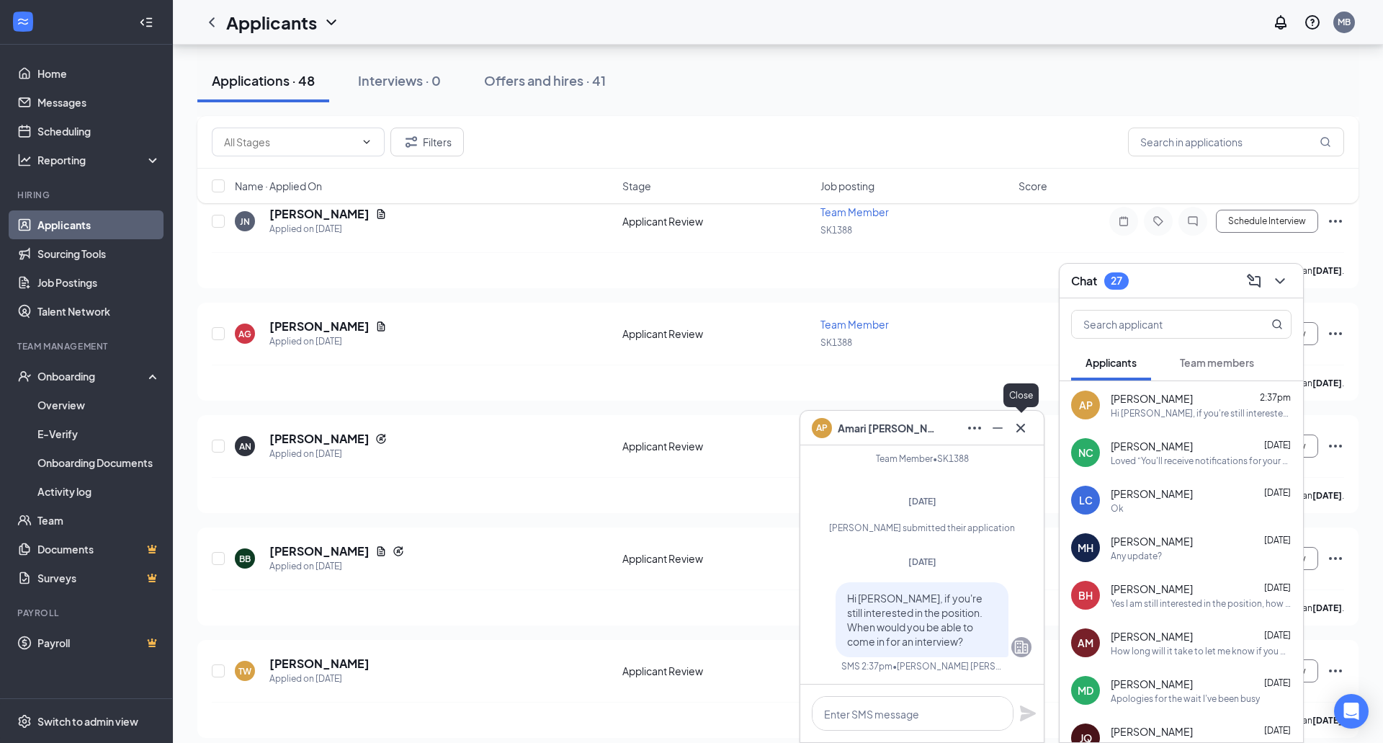
click at [1029, 424] on icon "Cross" at bounding box center [1020, 427] width 17 height 17
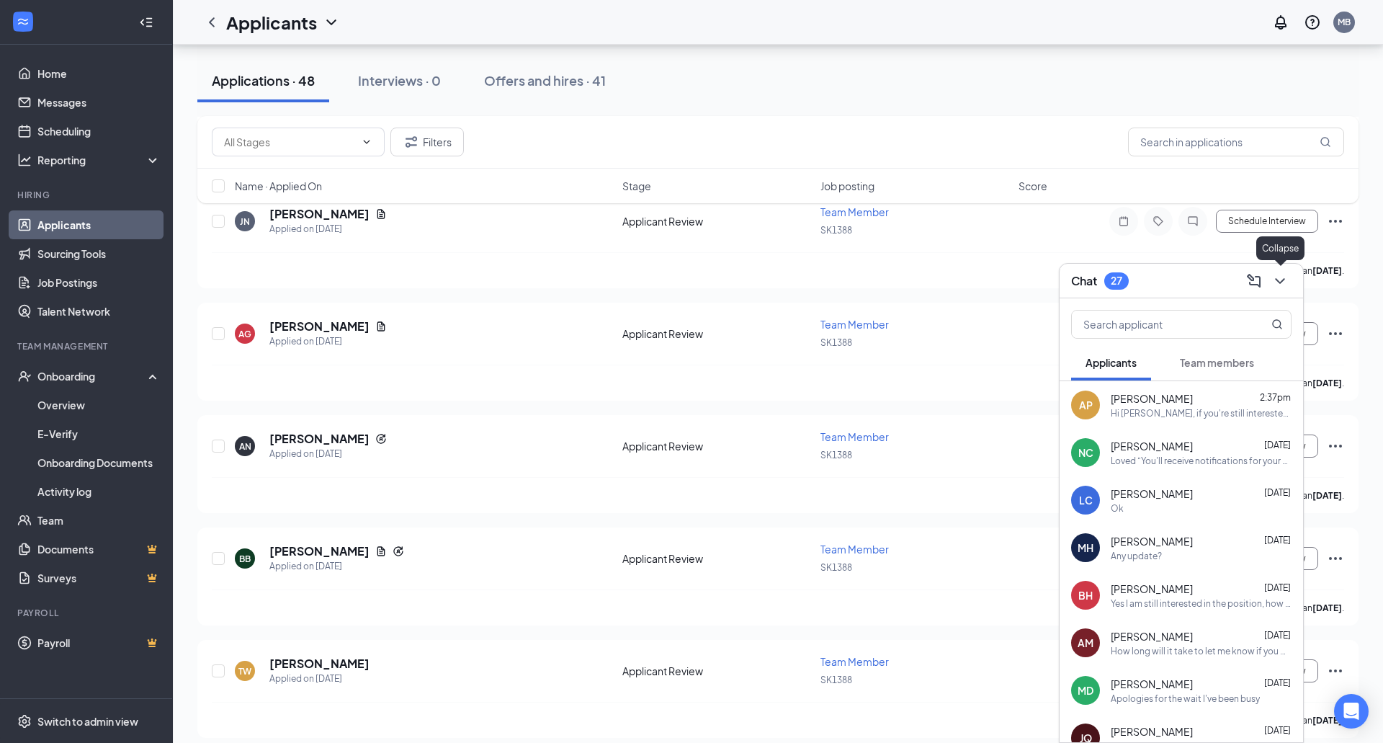
click at [1273, 285] on icon "ChevronDown" at bounding box center [1279, 280] width 17 height 17
